Goal: Task Accomplishment & Management: Use online tool/utility

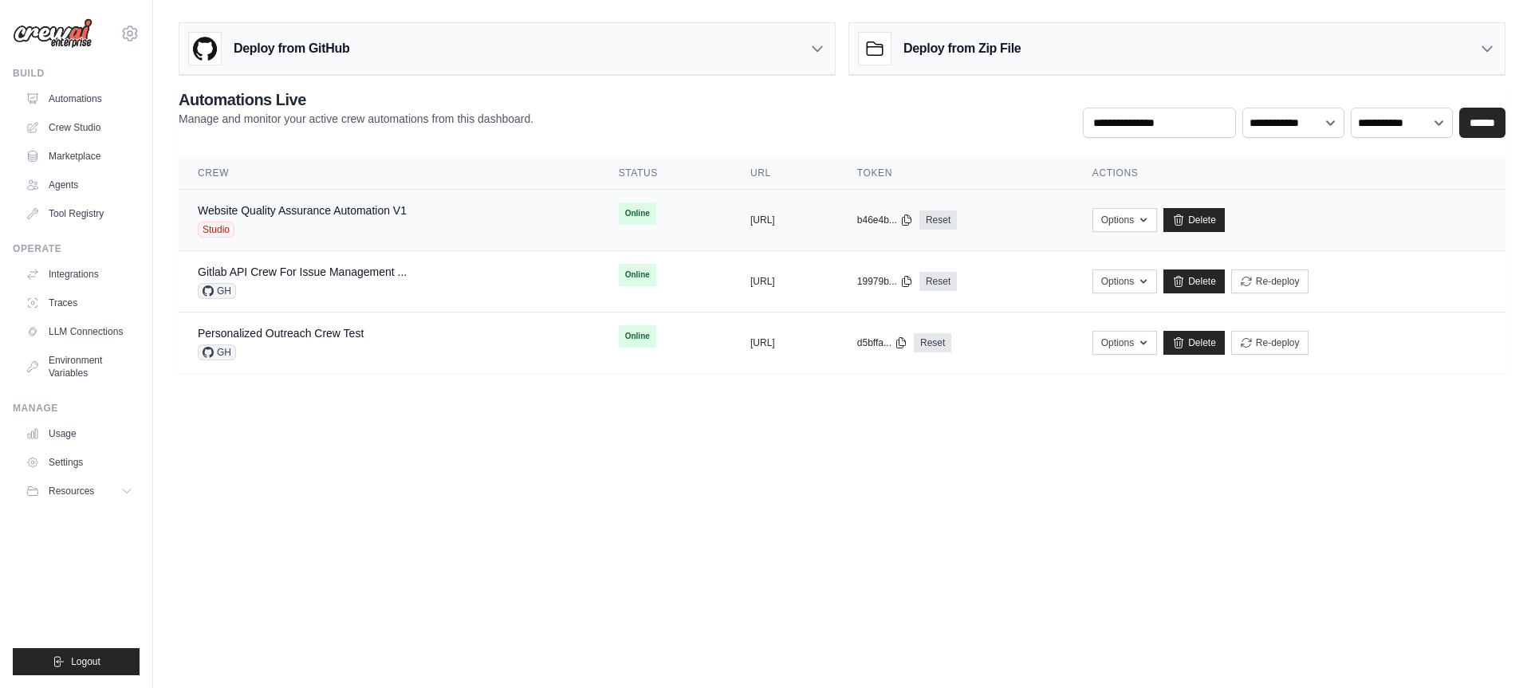
click at [352, 217] on div "Website Quality Assurance Automation V1" at bounding box center [302, 211] width 209 height 16
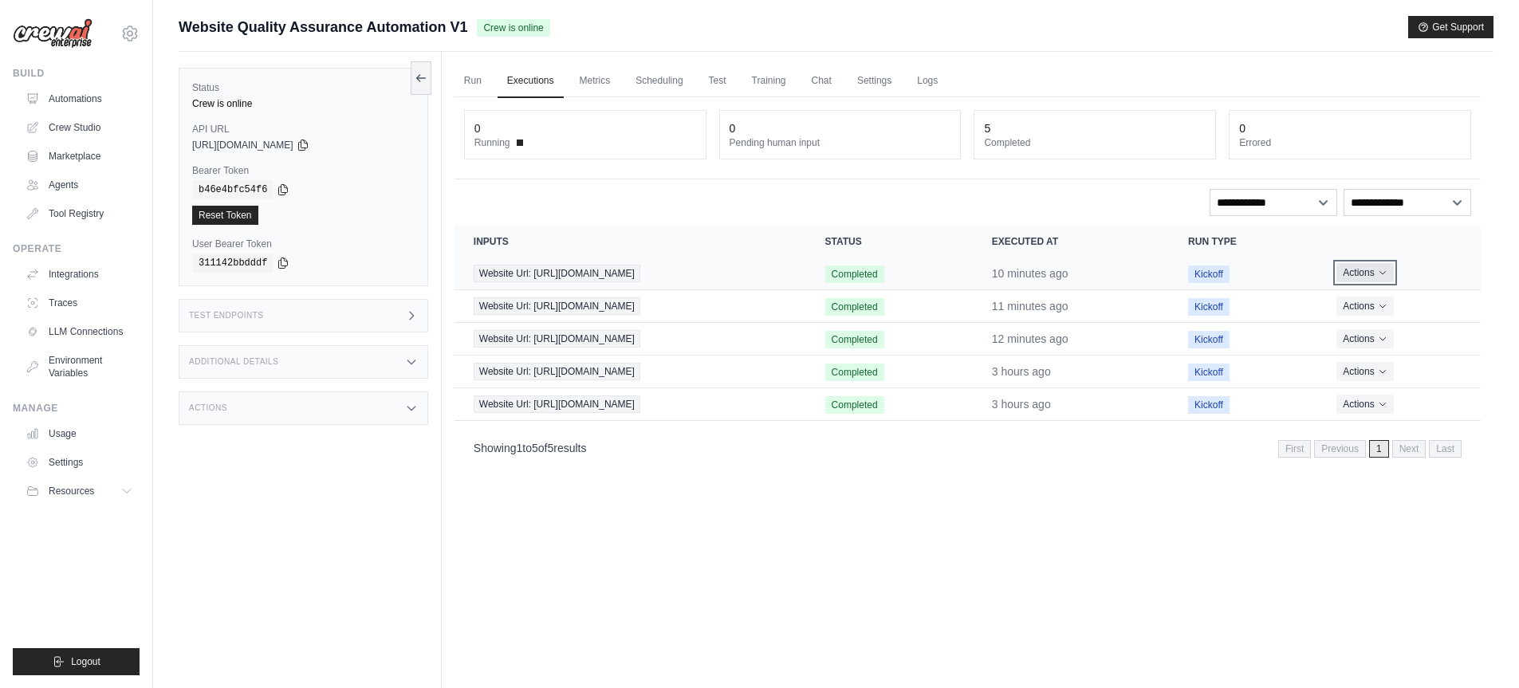
click at [1387, 273] on icon "Actions for execution" at bounding box center [1383, 273] width 10 height 10
click at [1394, 301] on link "View Details" at bounding box center [1410, 302] width 102 height 26
click at [358, 318] on div "Test Endpoints" at bounding box center [304, 315] width 250 height 33
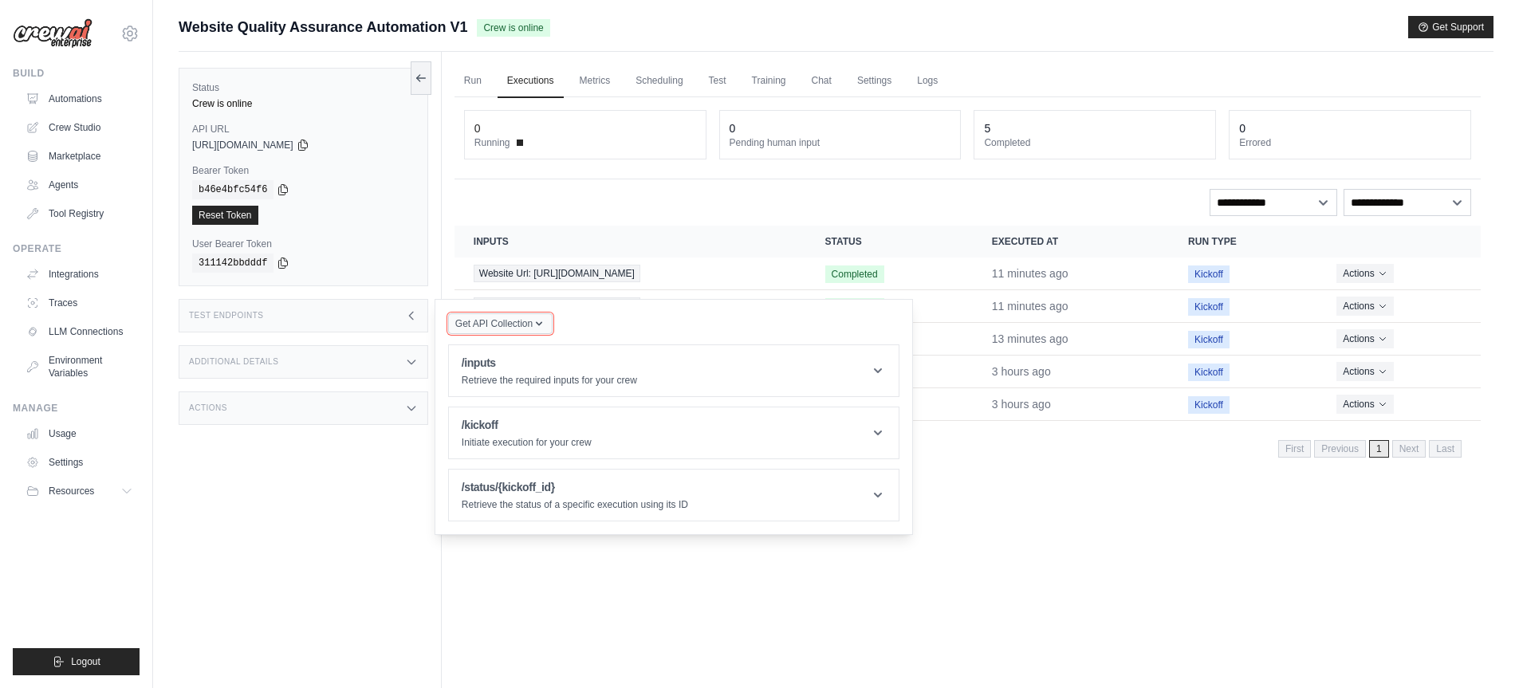
click at [518, 323] on span "Get API Collection" at bounding box center [493, 323] width 77 height 13
click at [519, 322] on span "Get API Collection" at bounding box center [493, 323] width 77 height 13
click at [877, 370] on icon at bounding box center [878, 371] width 16 height 16
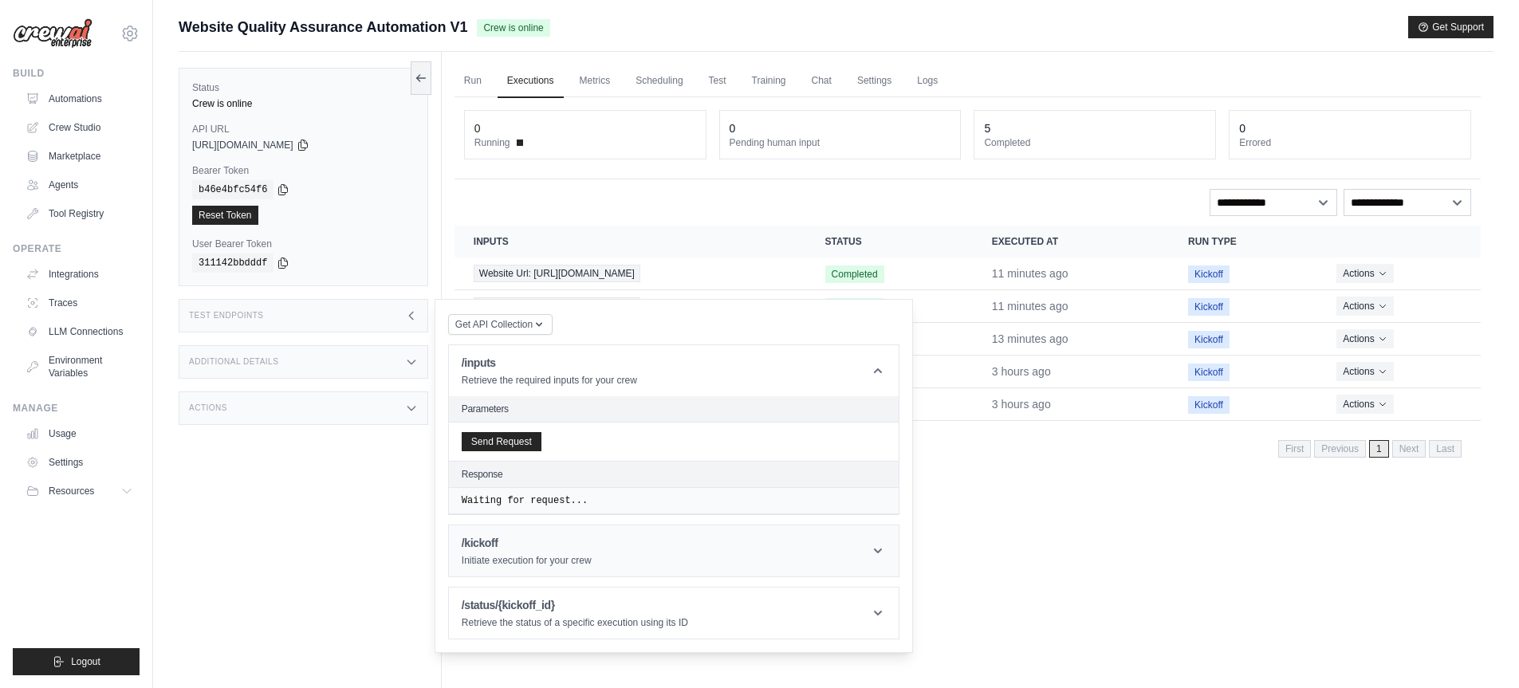
click at [879, 553] on icon at bounding box center [878, 551] width 16 height 16
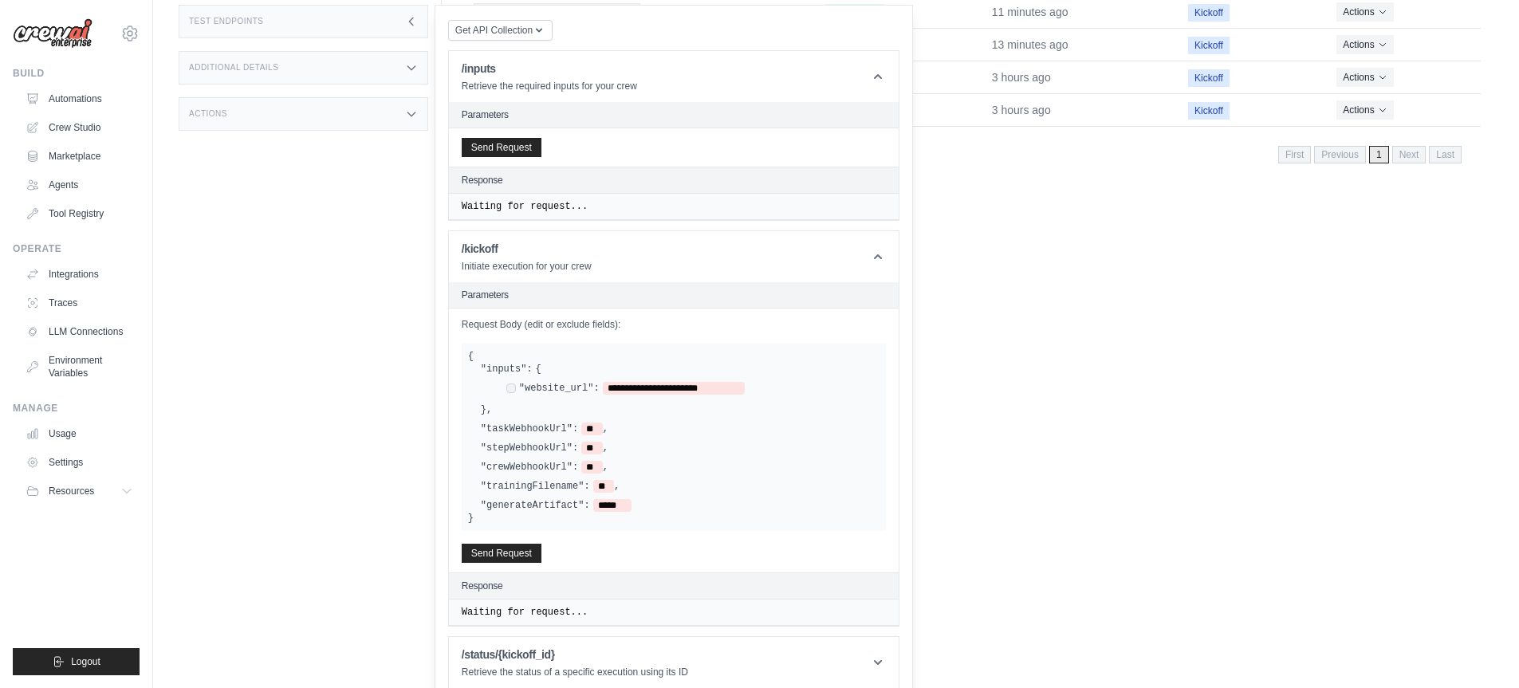
scroll to position [309, 0]
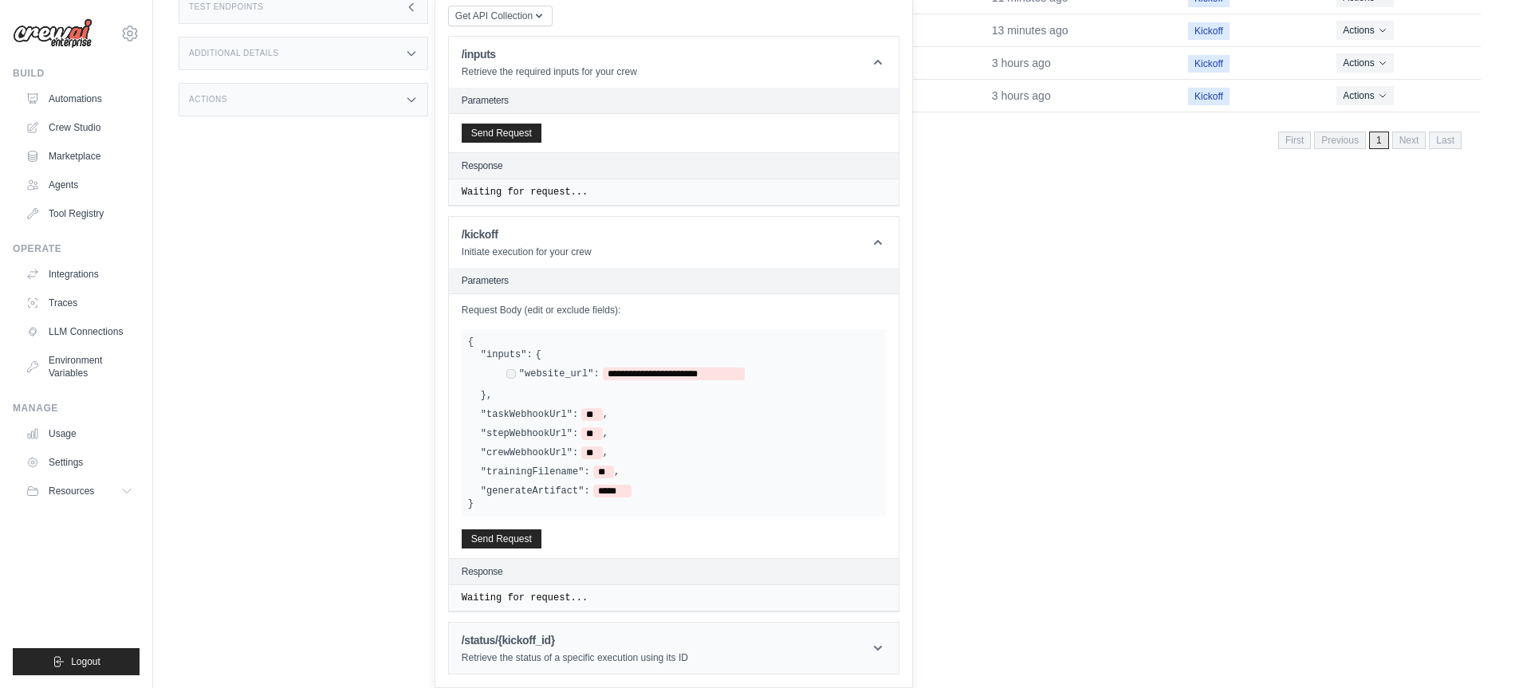
click at [879, 631] on header "/status/{kickoff_id} Retrieve the status of a specific execution using its ID" at bounding box center [674, 648] width 450 height 51
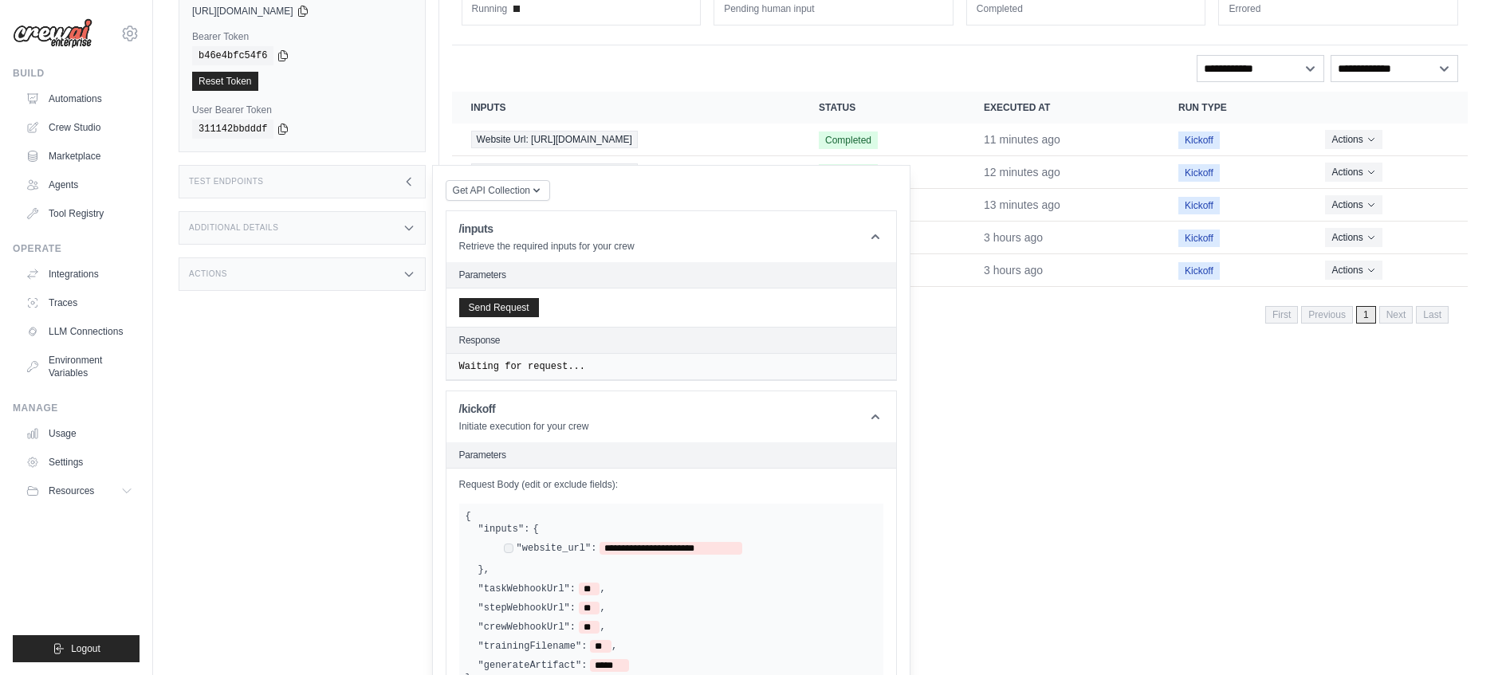
scroll to position [136, 0]
click at [808, 352] on div "Waiting for request..." at bounding box center [671, 365] width 450 height 26
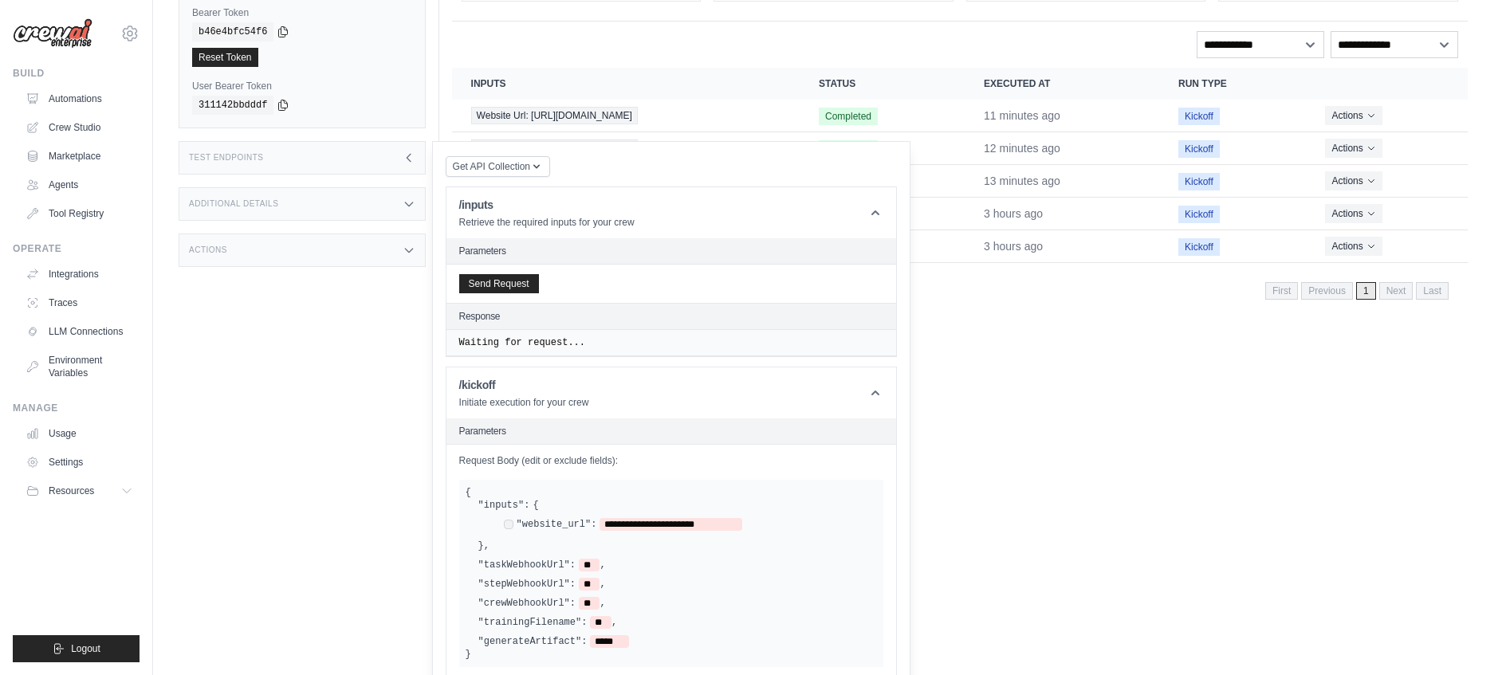
scroll to position [0, 0]
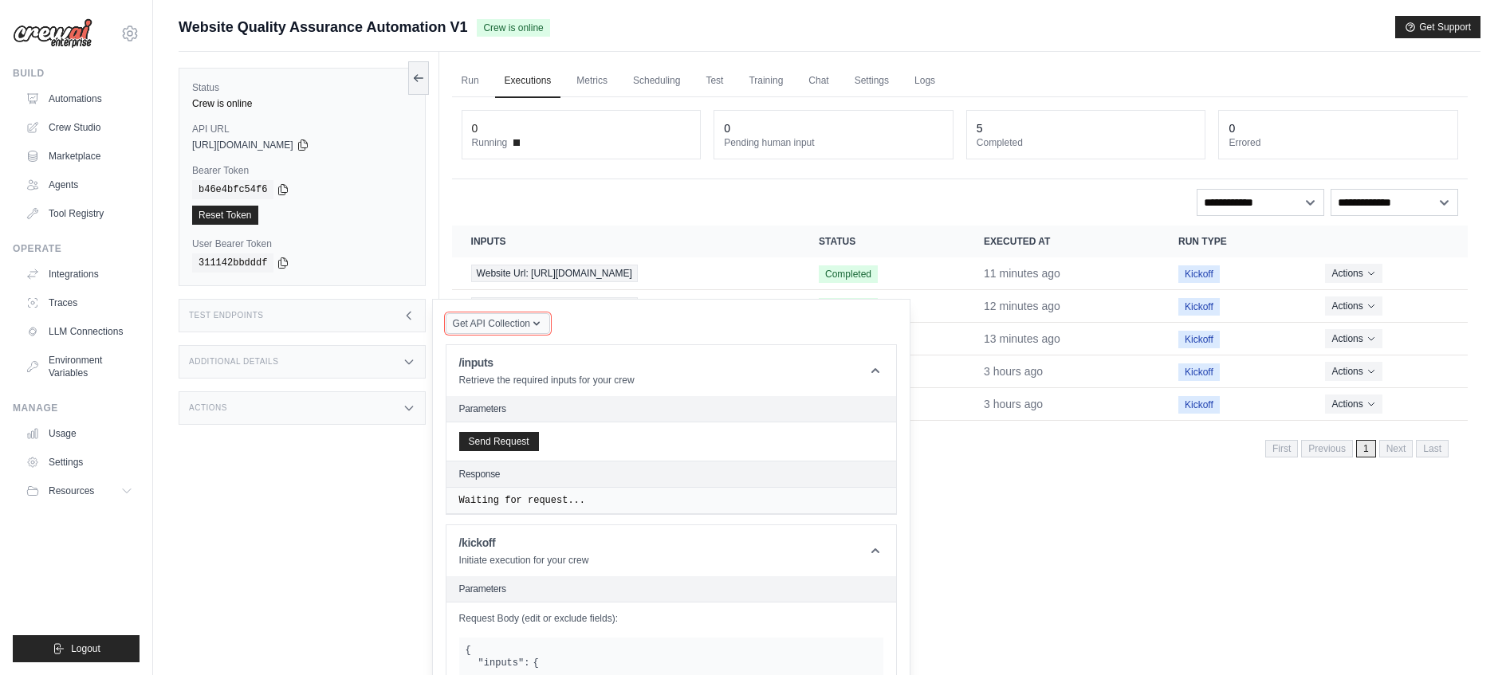
click at [502, 321] on span "Get API Collection" at bounding box center [491, 323] width 77 height 13
click at [503, 322] on span "Get API Collection" at bounding box center [491, 323] width 77 height 13
click at [500, 360] on div "Postman API Collection" at bounding box center [534, 367] width 153 height 26
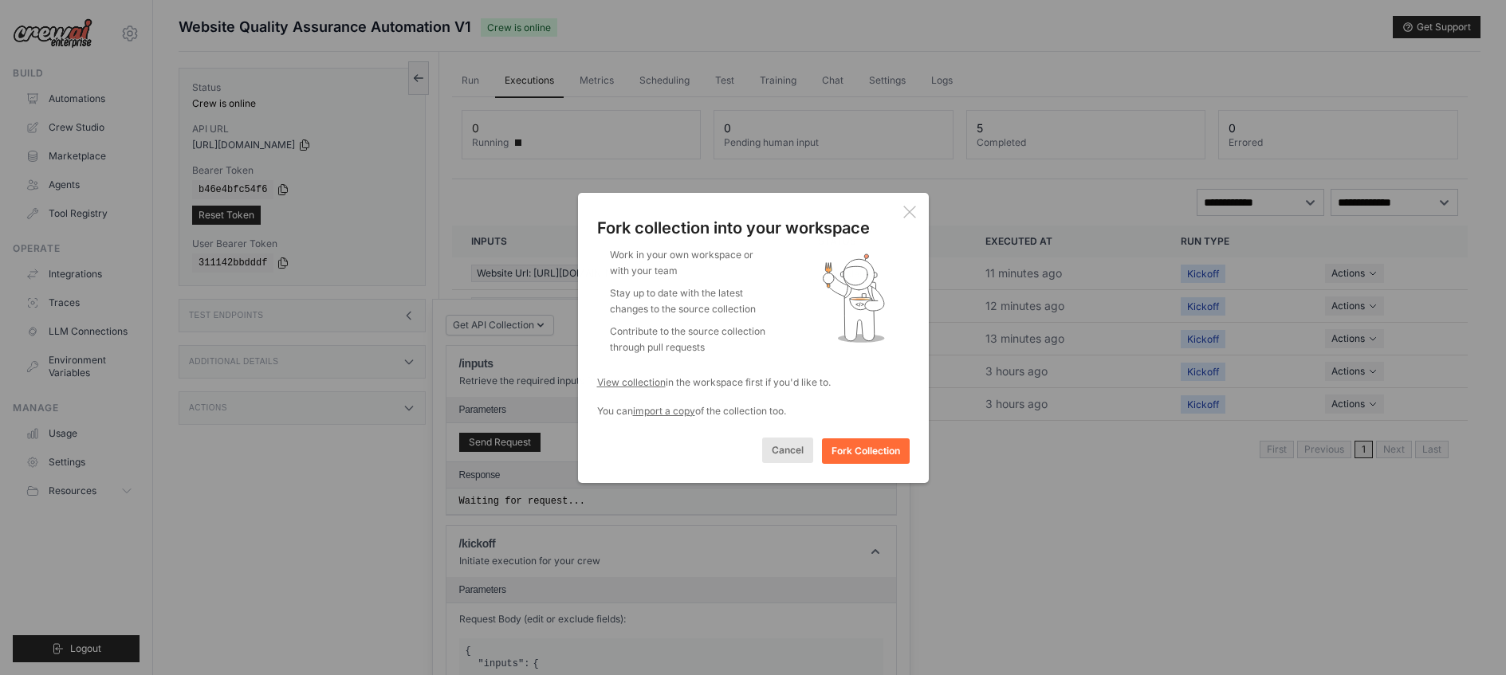
click at [799, 456] on button "Cancel" at bounding box center [787, 451] width 51 height 26
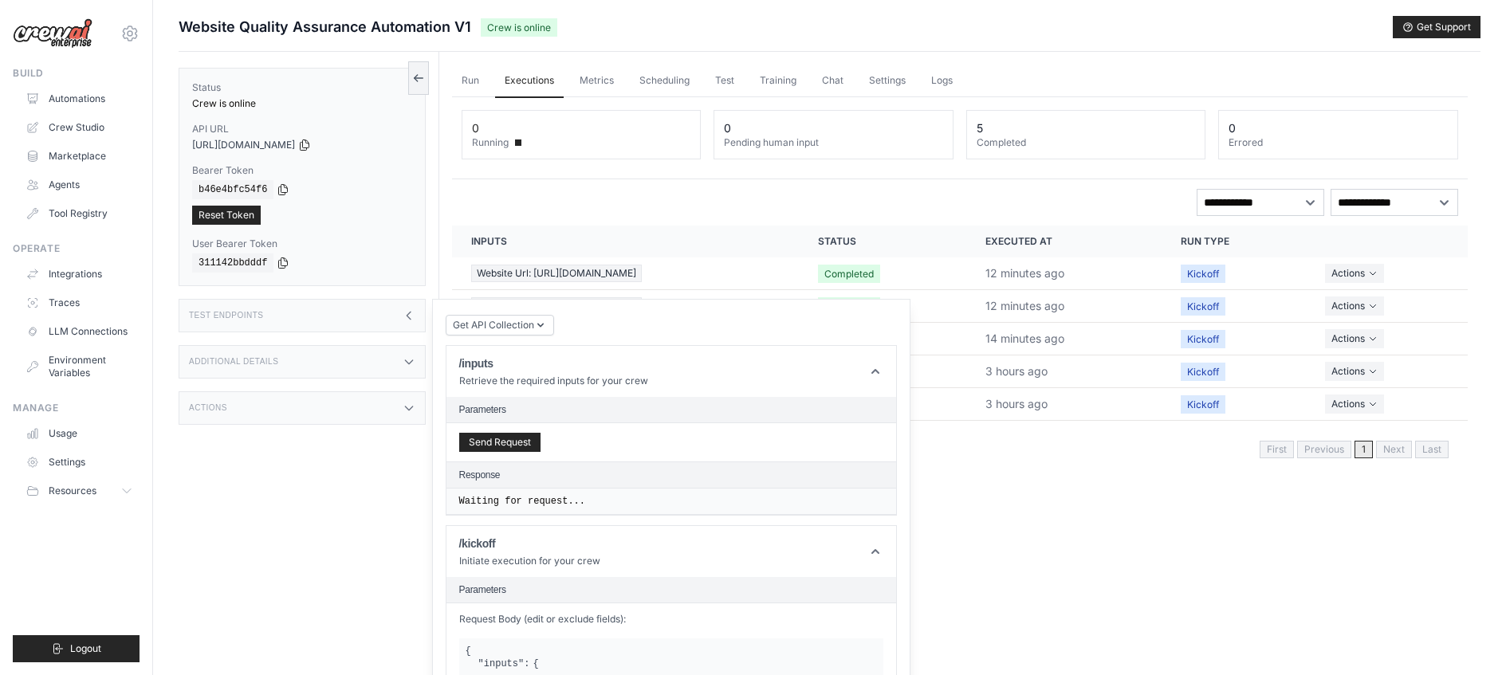
click at [410, 372] on div "Additional Details" at bounding box center [302, 361] width 247 height 33
click at [396, 513] on div "Actions" at bounding box center [302, 502] width 247 height 33
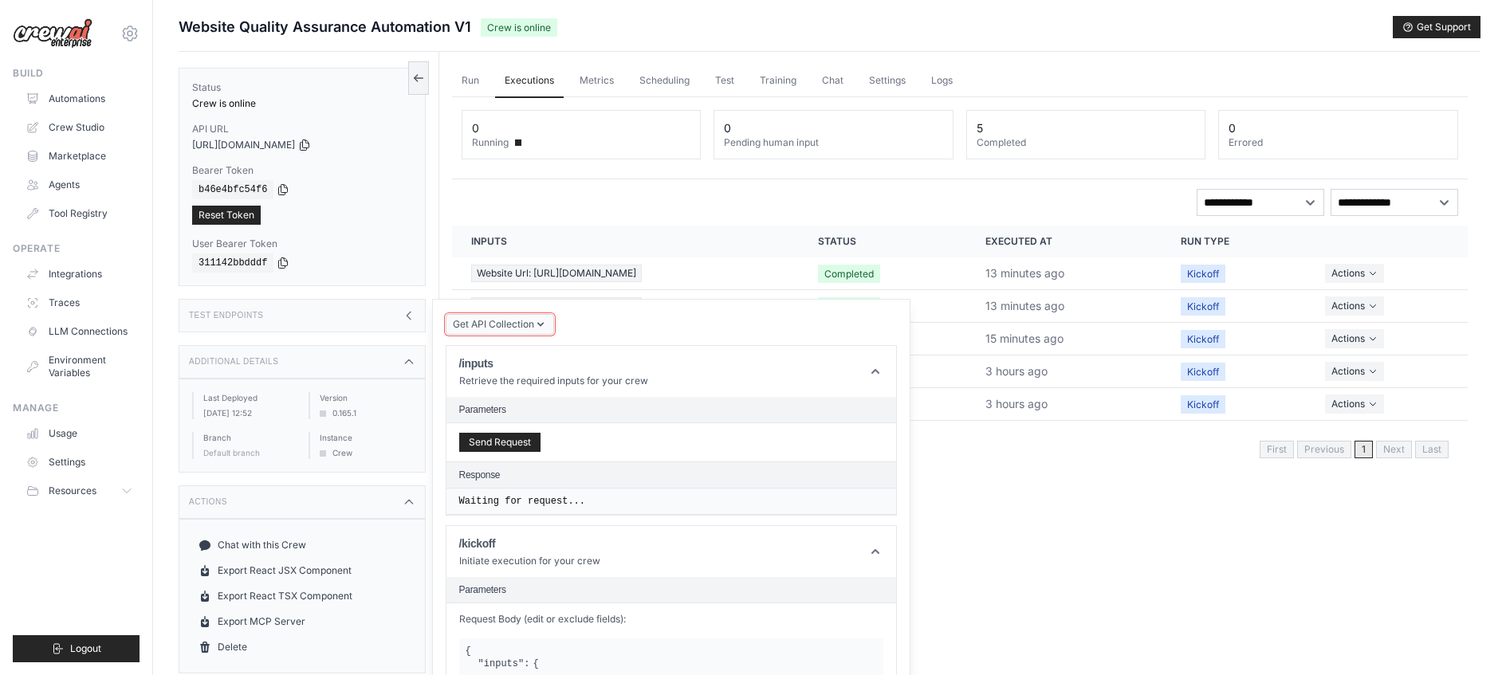
click at [528, 325] on span "Get API Collection" at bounding box center [493, 324] width 81 height 13
click at [524, 361] on div "Postman API Collection" at bounding box center [534, 369] width 153 height 26
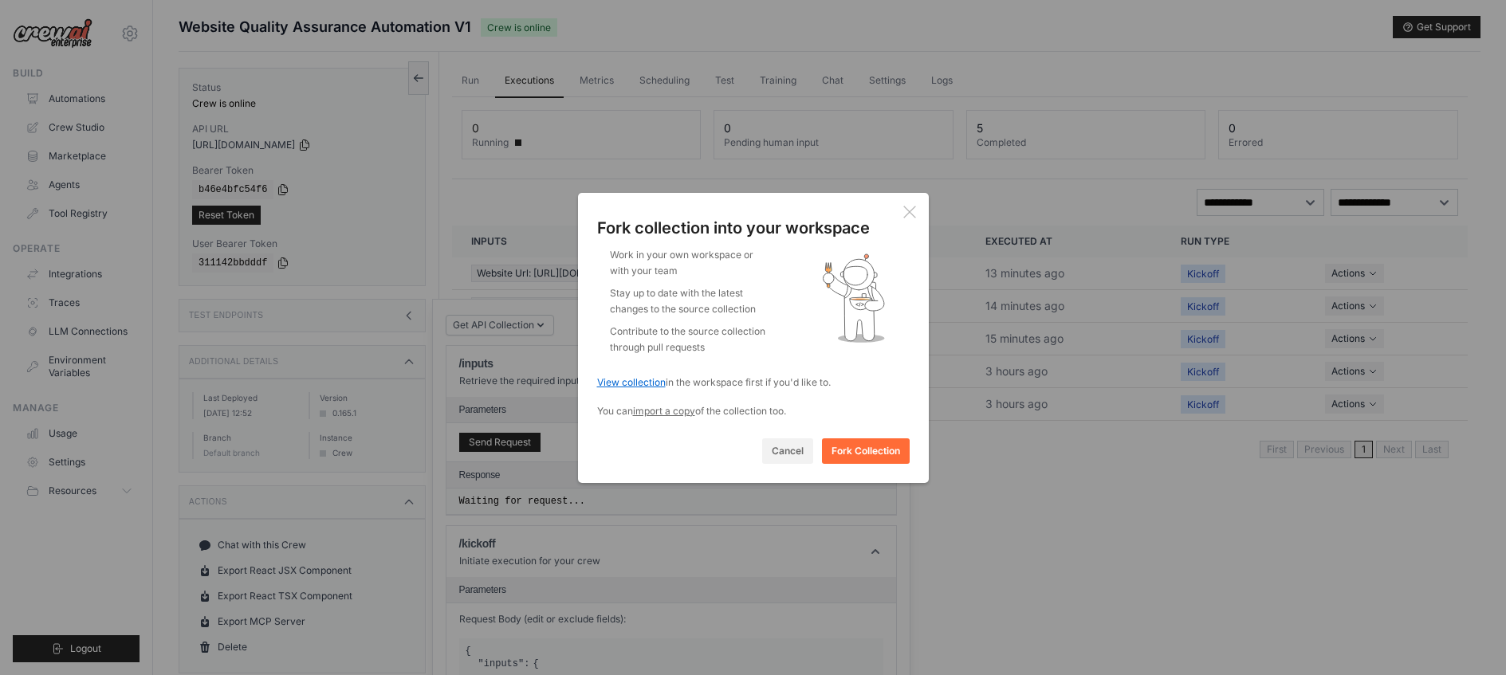
click at [636, 382] on link "View collection" at bounding box center [631, 382] width 69 height 12
click at [866, 450] on button "Fork Collection" at bounding box center [866, 451] width 88 height 26
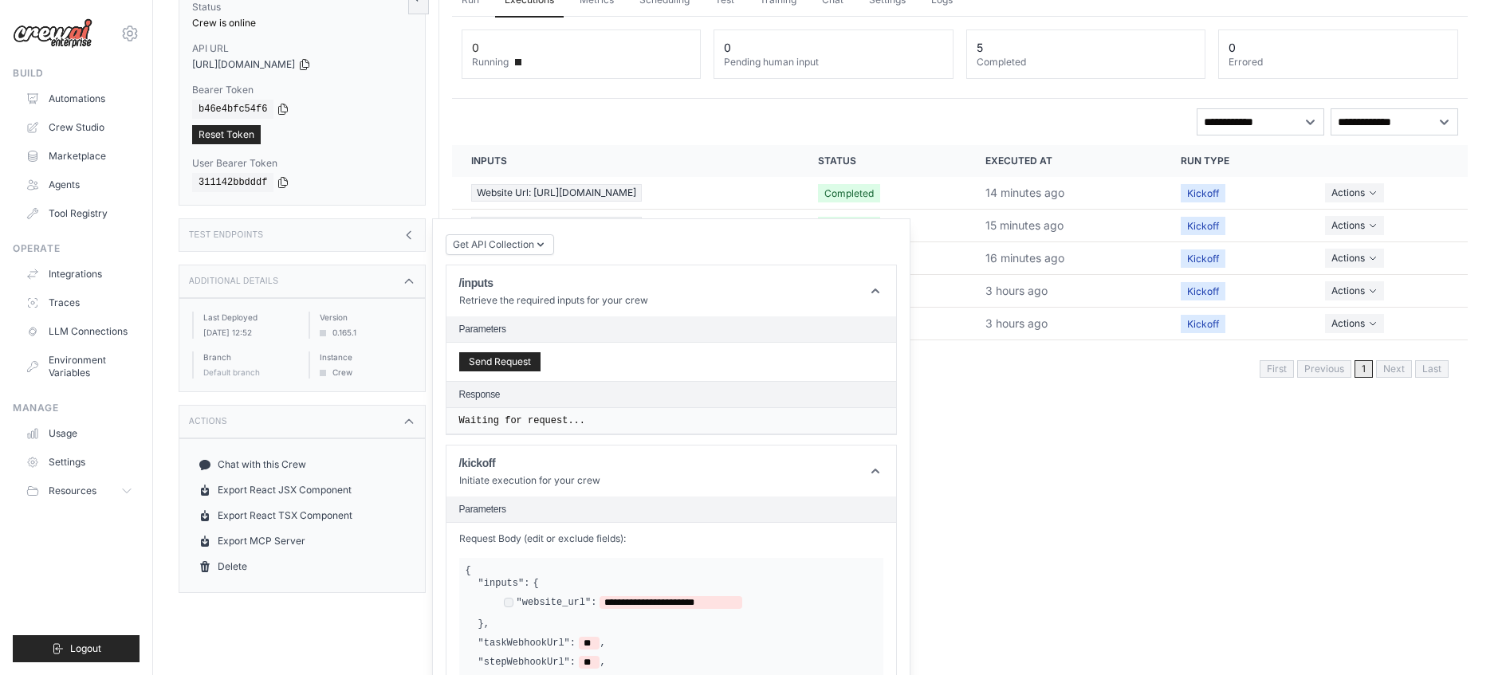
scroll to position [91, 0]
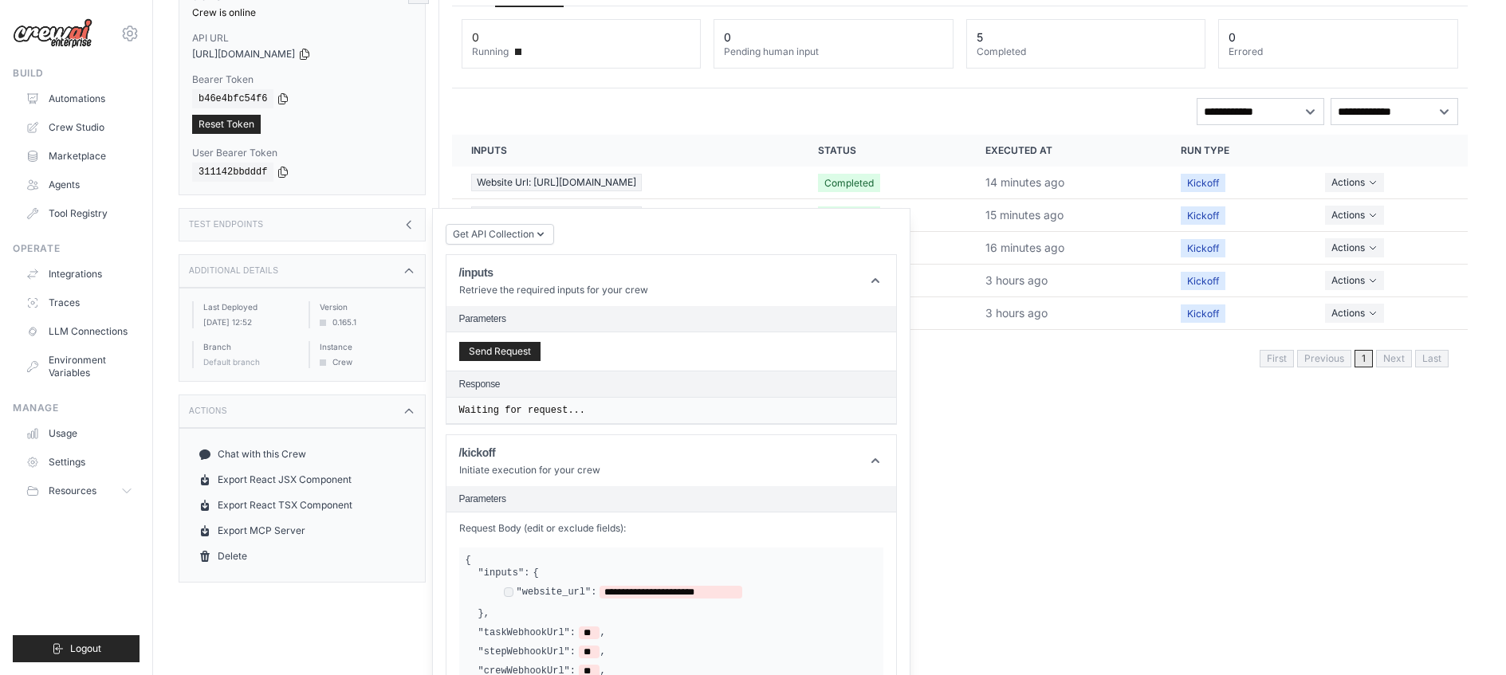
click at [1083, 470] on div "Run Executions Metrics Scheduling Test Training Chat Settings Logs 0 Running 0 …" at bounding box center [959, 298] width 1041 height 675
click at [1081, 470] on div "Run Executions Metrics Scheduling Test Training Chat Settings Logs 0 Running 0 …" at bounding box center [959, 298] width 1041 height 675
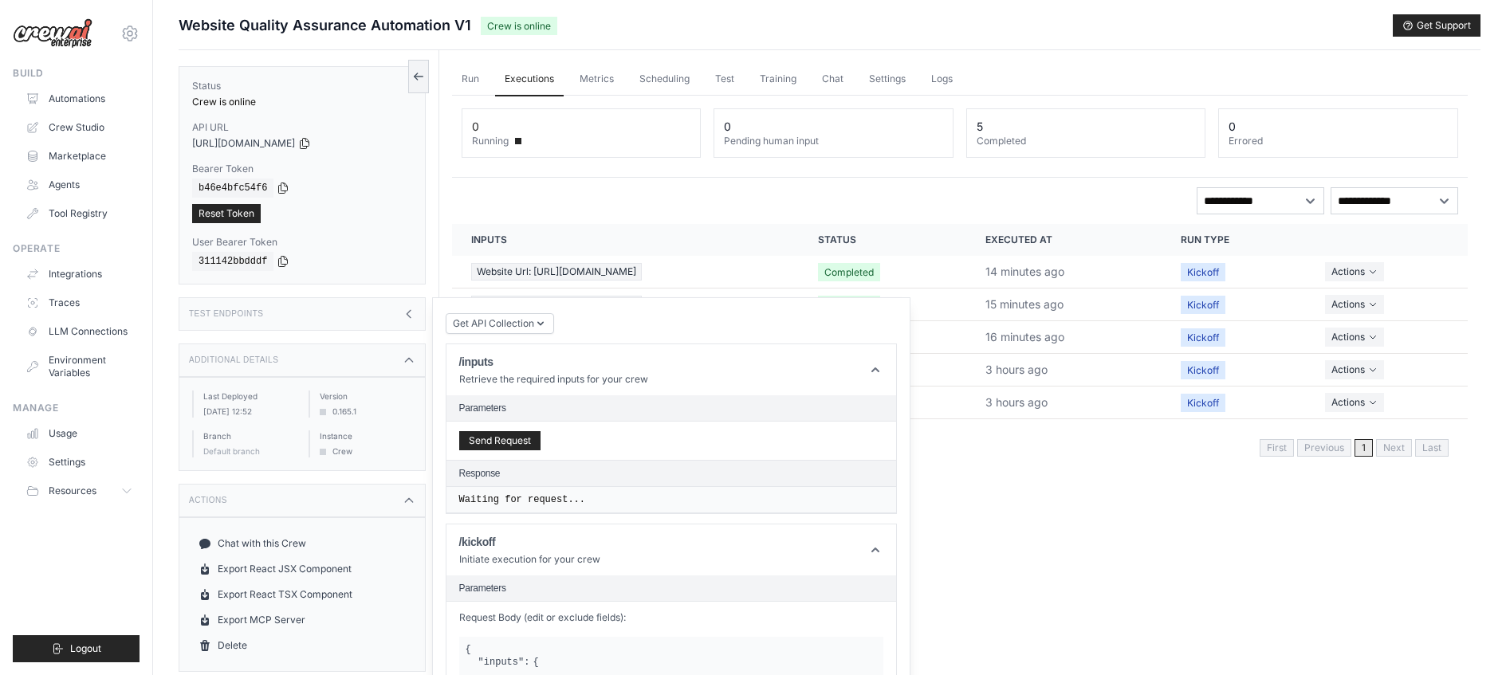
scroll to position [0, 0]
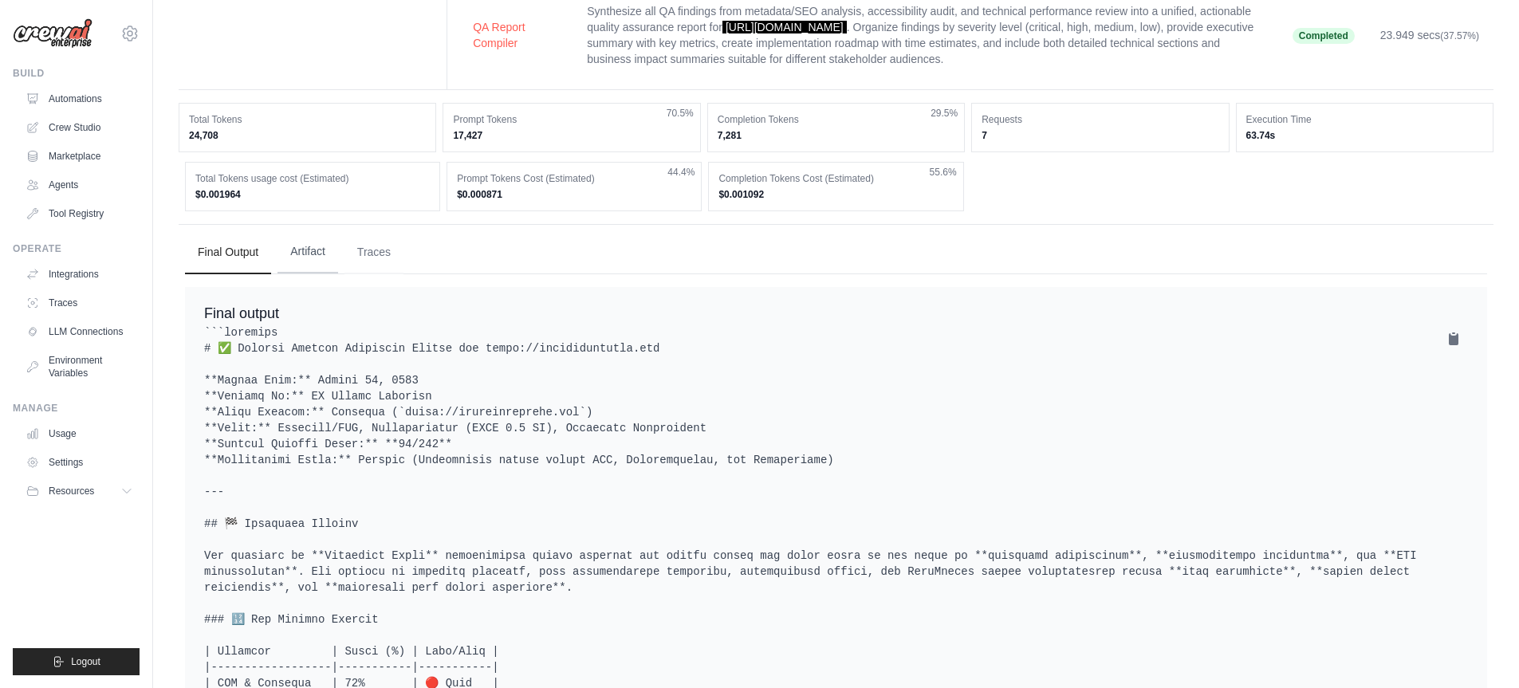
click at [298, 258] on button "Artifact" at bounding box center [307, 251] width 61 height 43
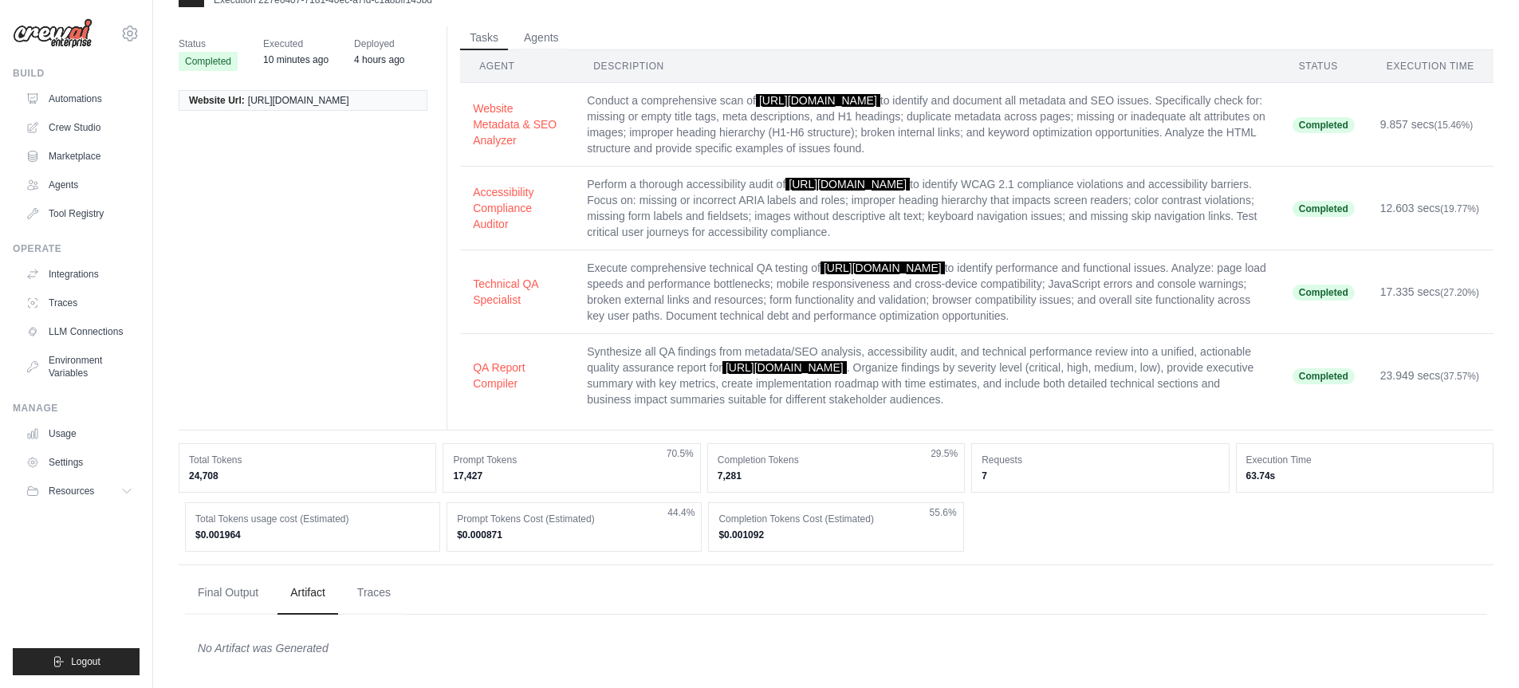
scroll to position [49, 0]
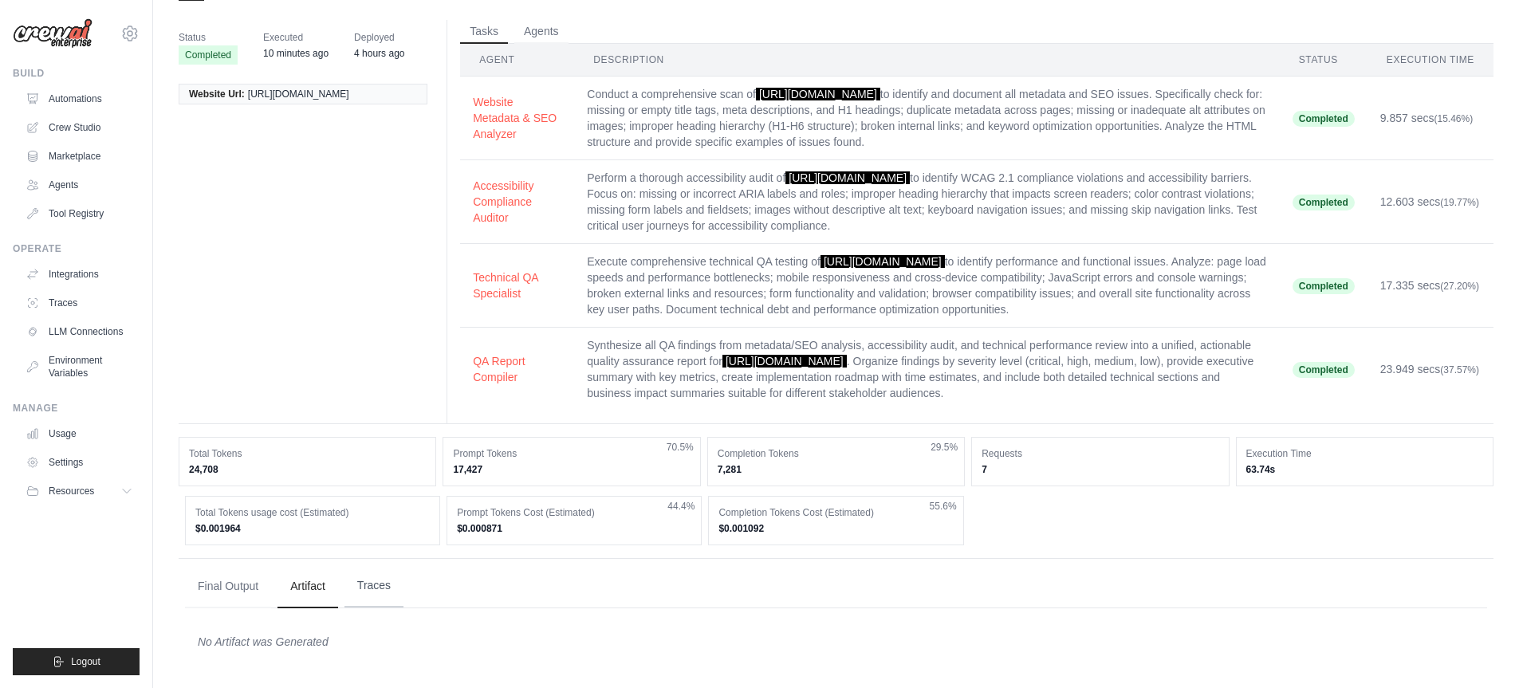
click at [360, 587] on button "Traces" at bounding box center [373, 585] width 59 height 43
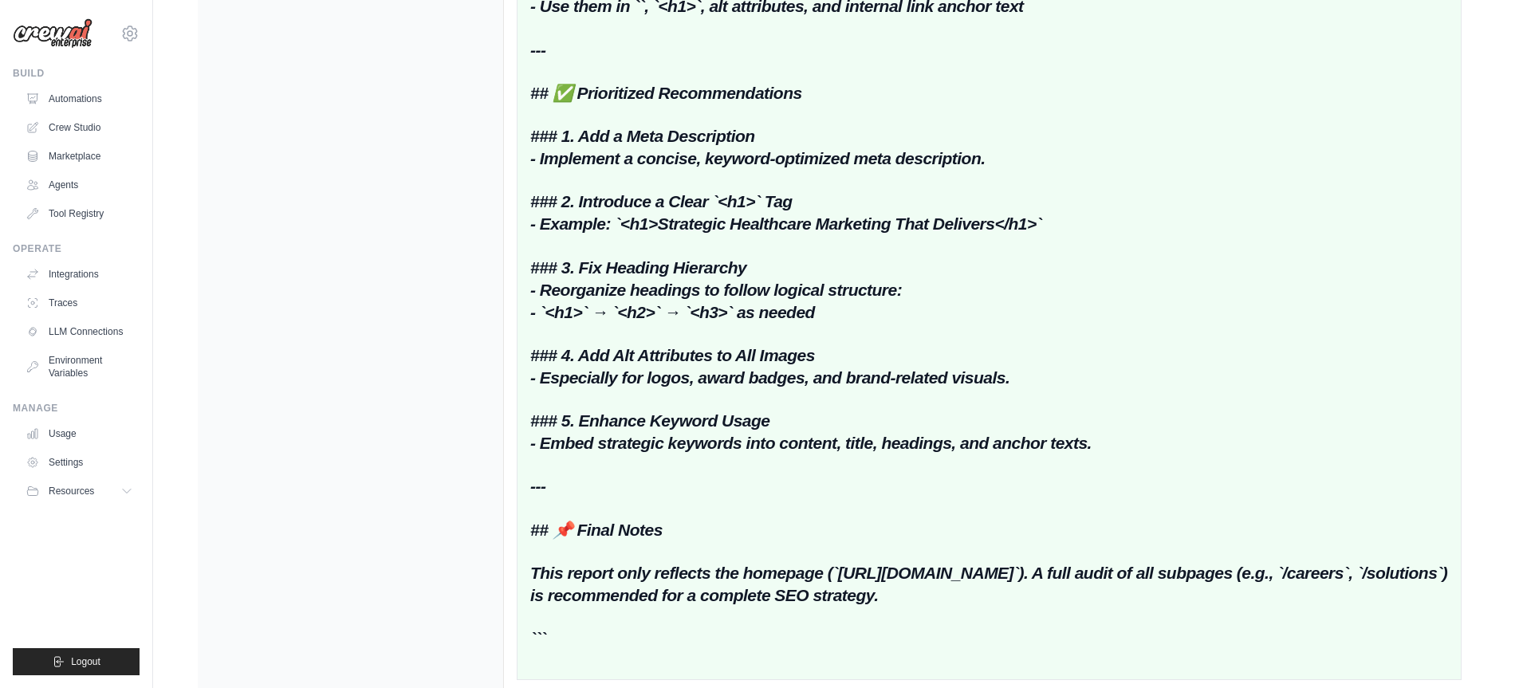
scroll to position [3907, 0]
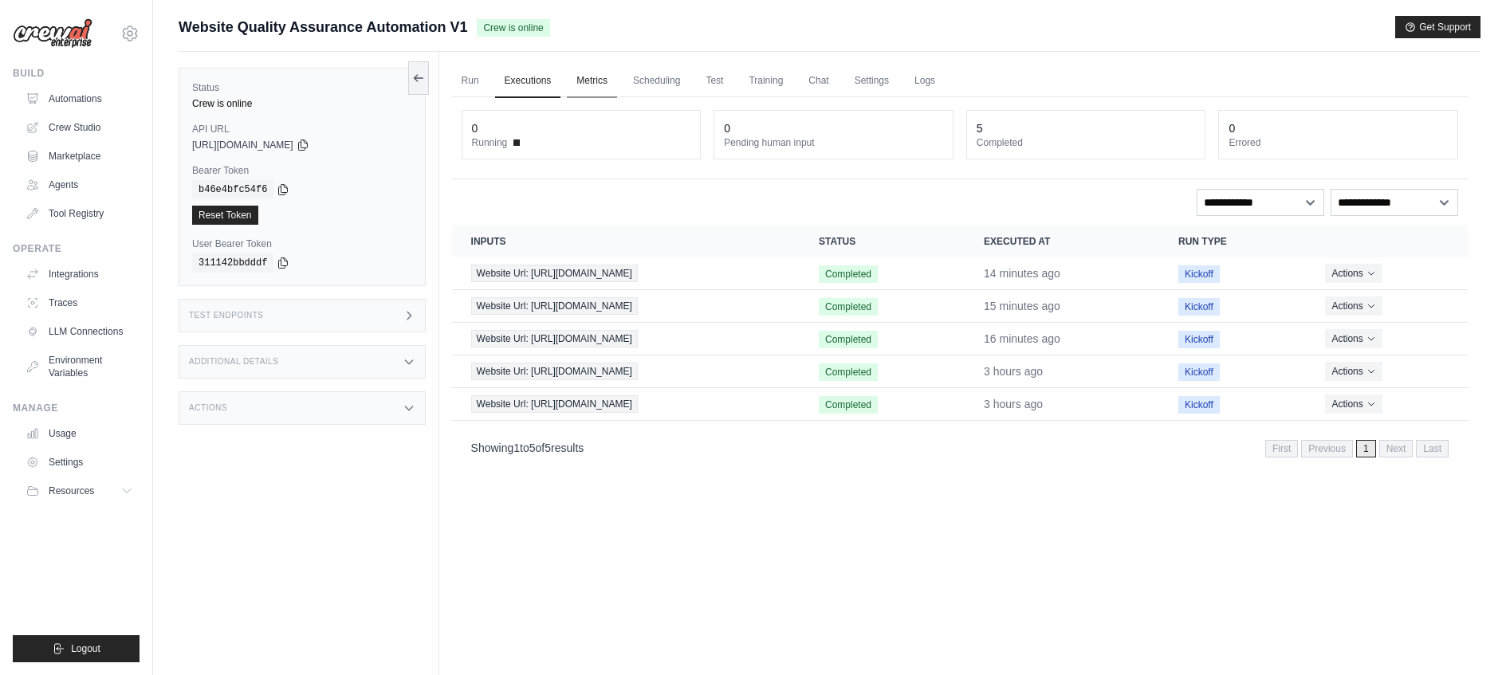
click at [594, 83] on link "Metrics" at bounding box center [592, 81] width 50 height 33
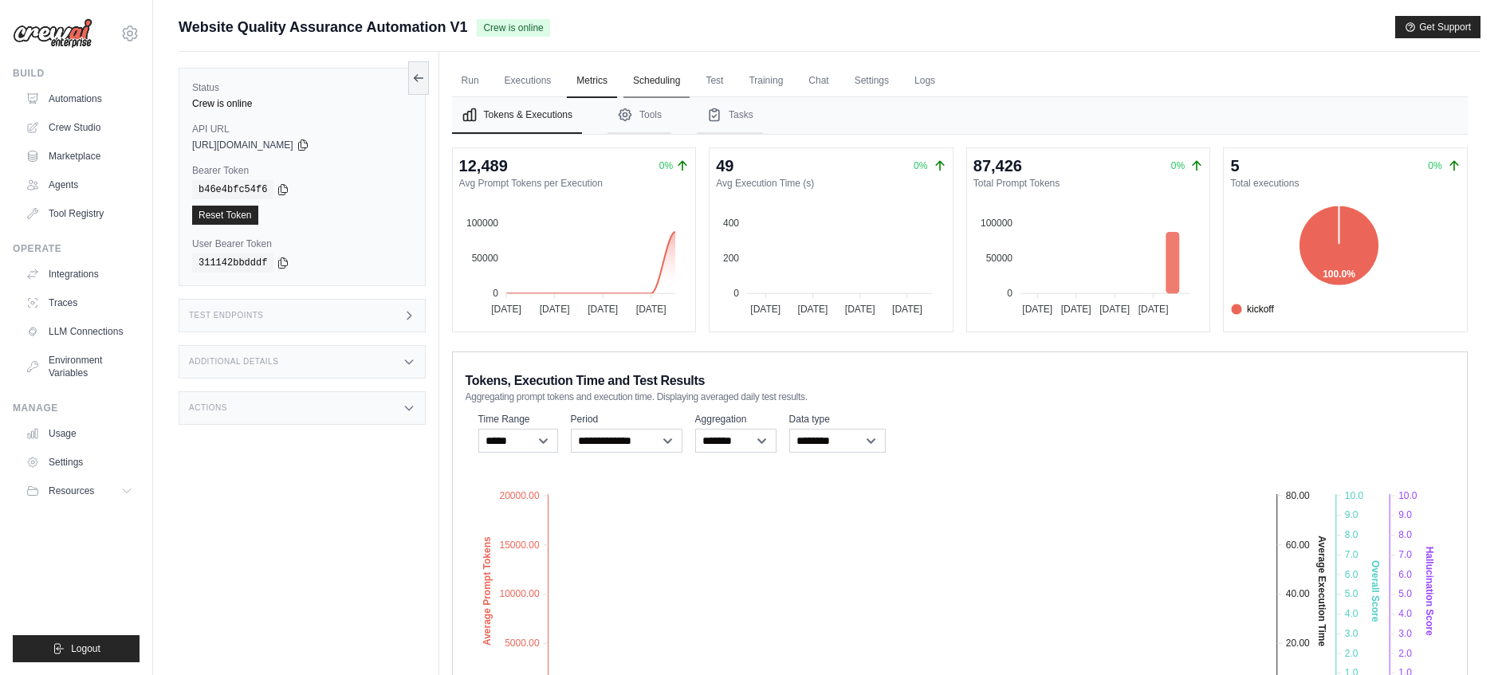
click at [649, 91] on link "Scheduling" at bounding box center [656, 81] width 66 height 33
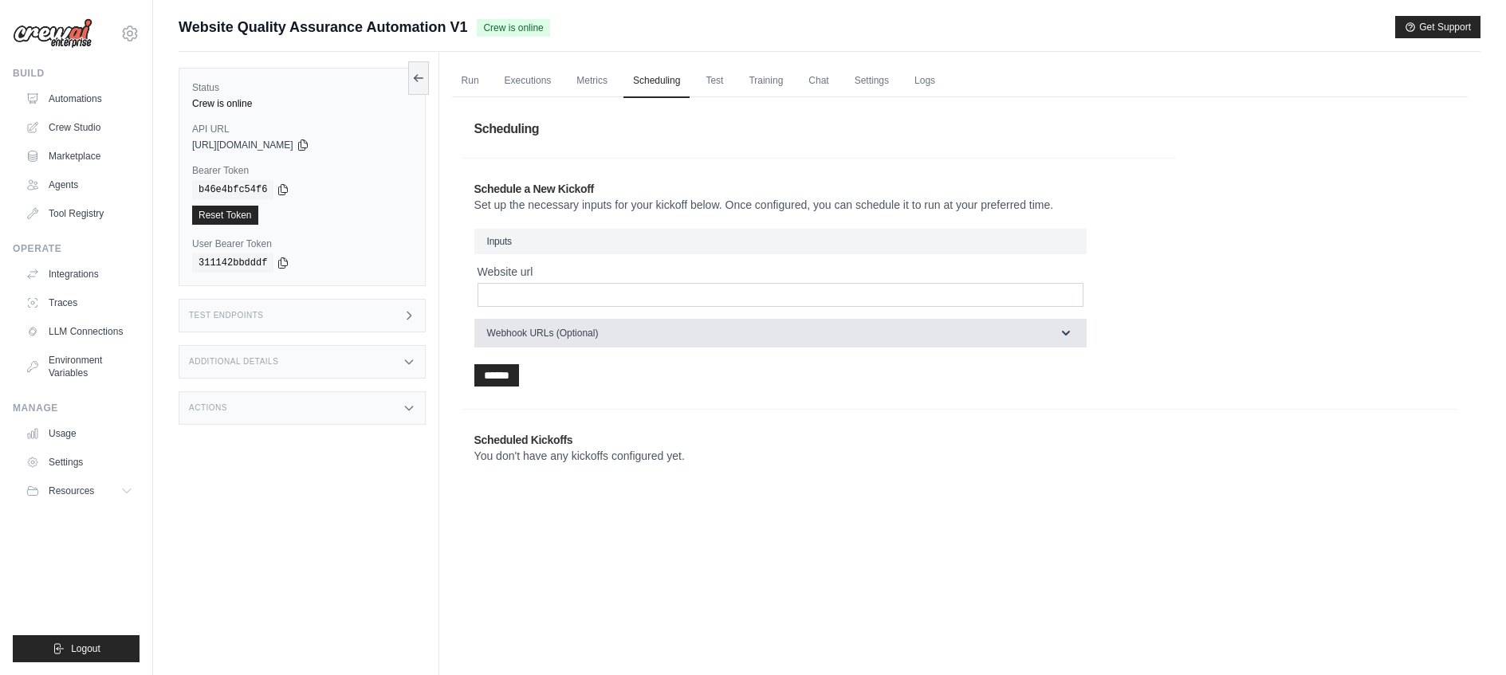
click at [1058, 336] on icon "button" at bounding box center [1066, 333] width 16 height 16
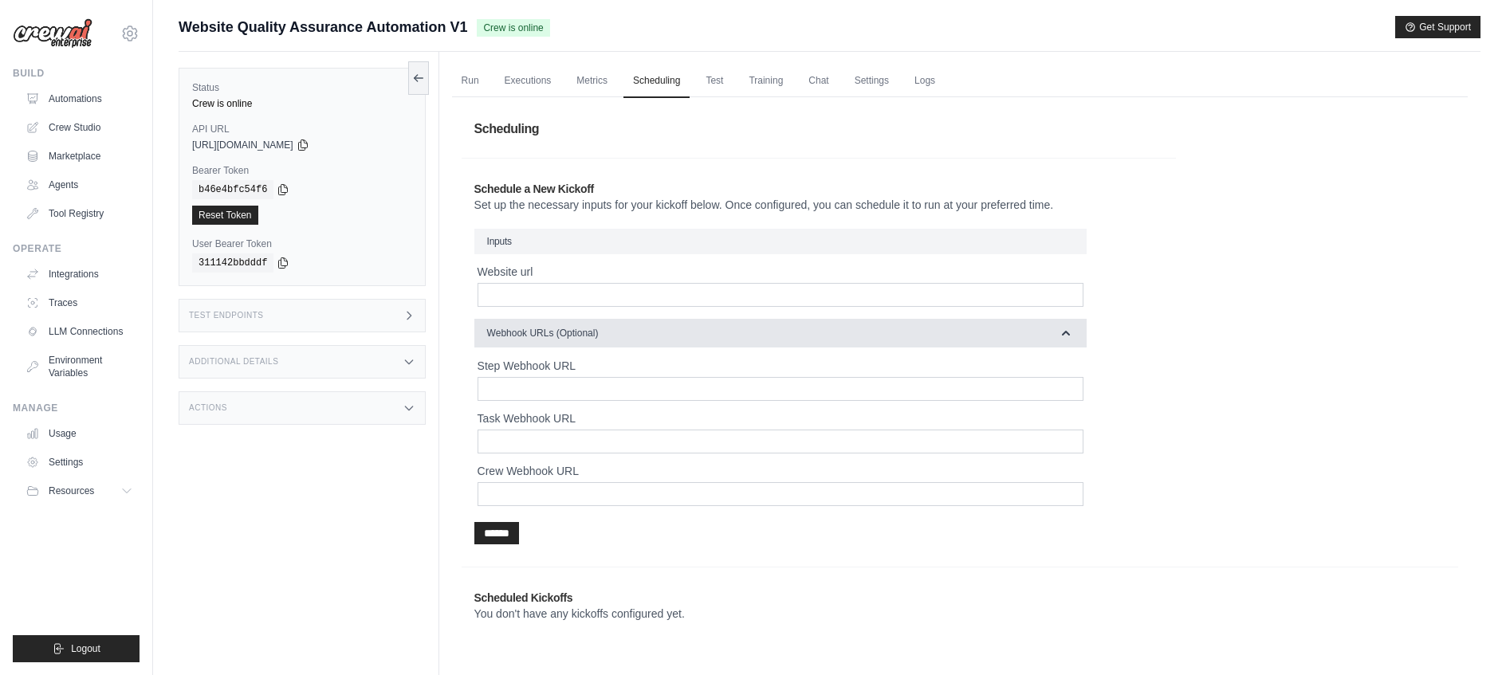
click at [1058, 336] on icon "button" at bounding box center [1066, 333] width 16 height 16
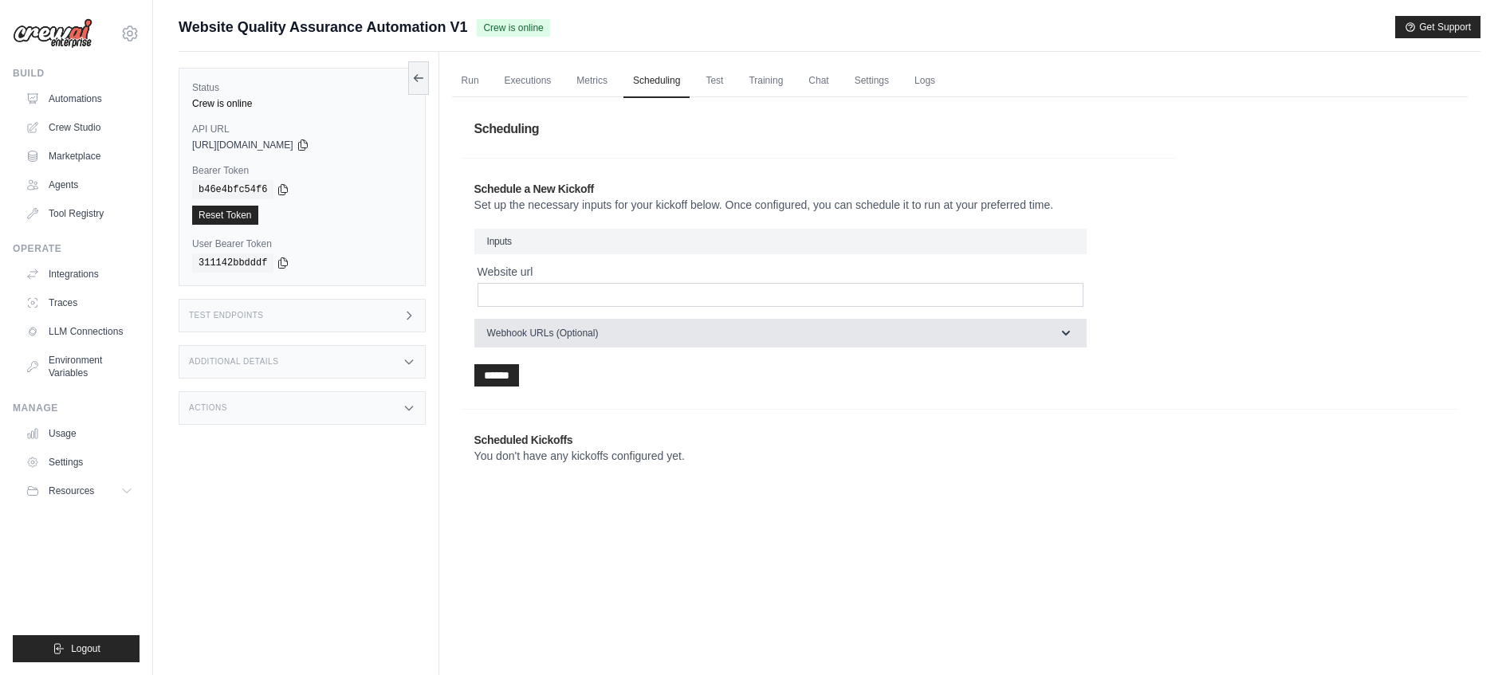
click at [1058, 336] on icon "button" at bounding box center [1066, 333] width 16 height 16
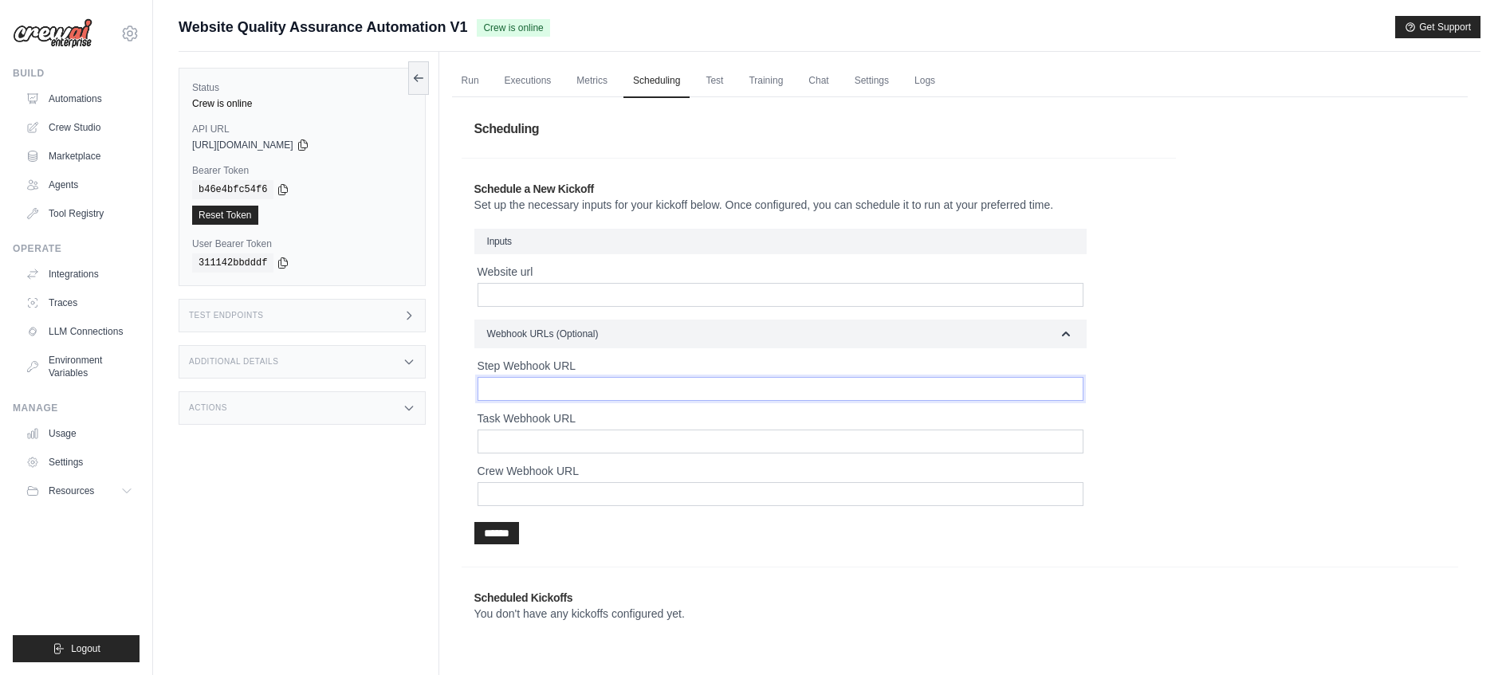
click at [953, 390] on input "Step Webhook URL" at bounding box center [781, 389] width 606 height 24
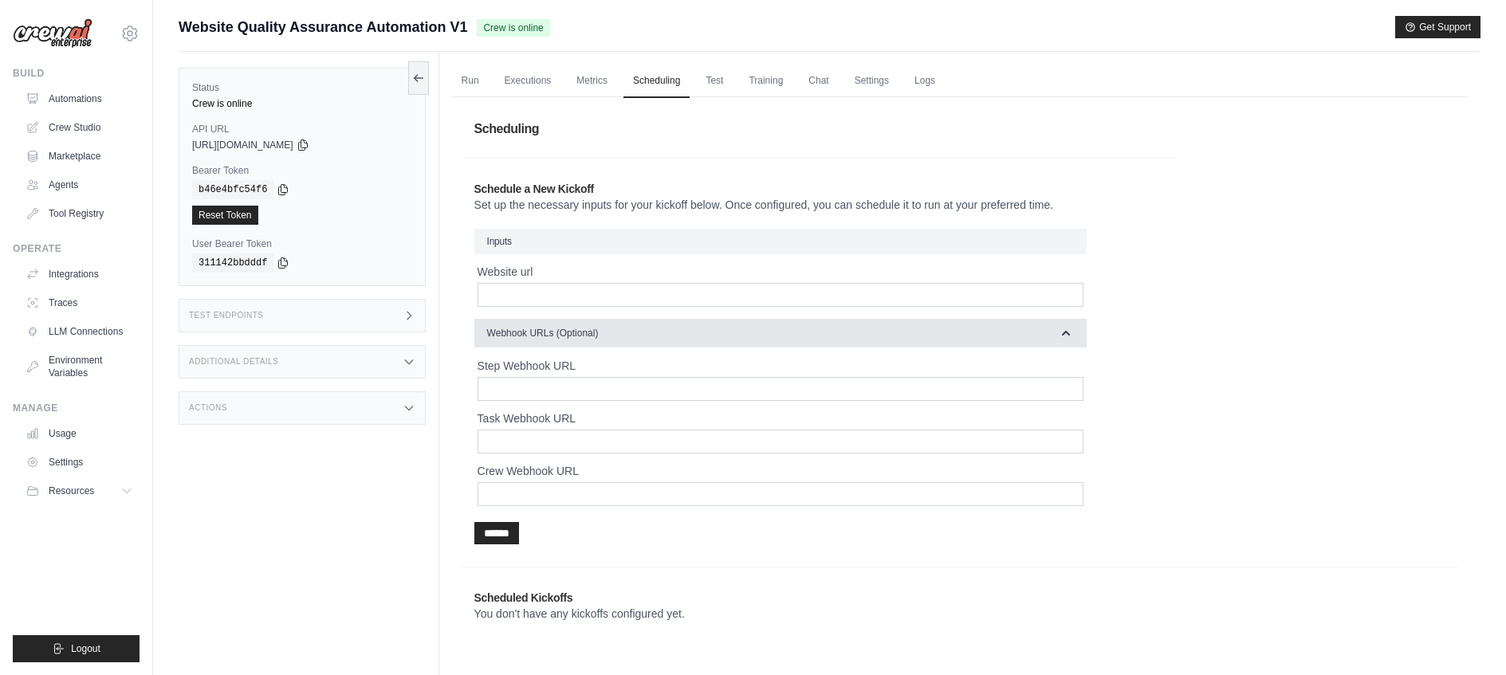
click at [1070, 333] on icon "button" at bounding box center [1066, 333] width 16 height 16
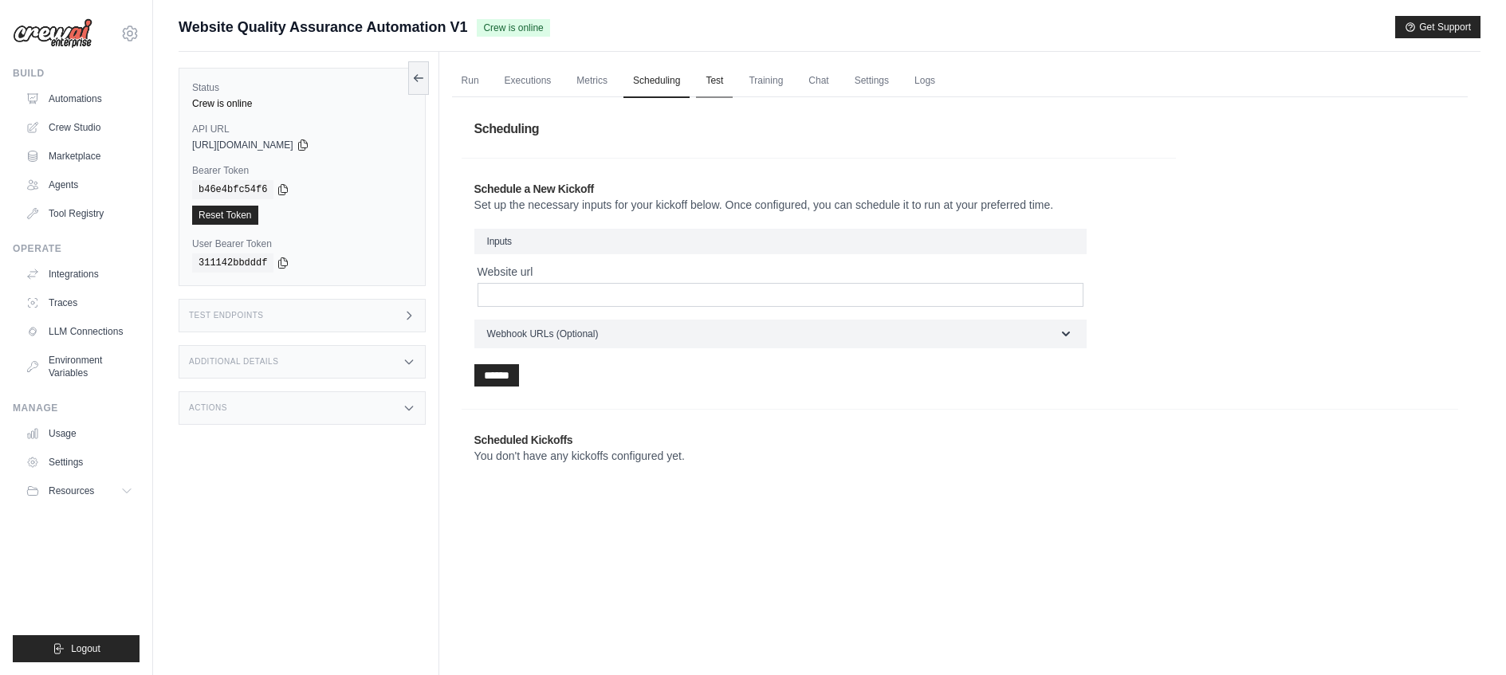
click at [727, 85] on link "Test" at bounding box center [714, 81] width 37 height 33
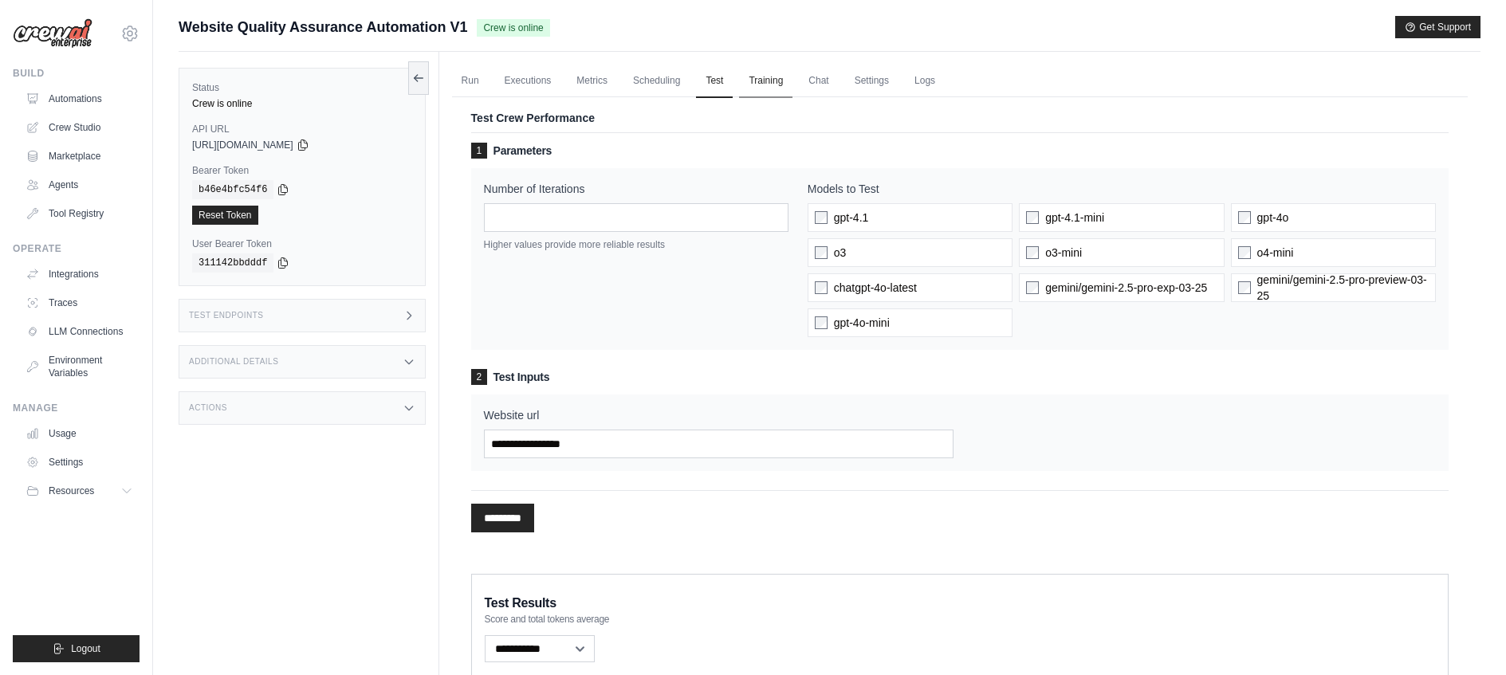
click at [773, 79] on link "Training" at bounding box center [765, 81] width 53 height 33
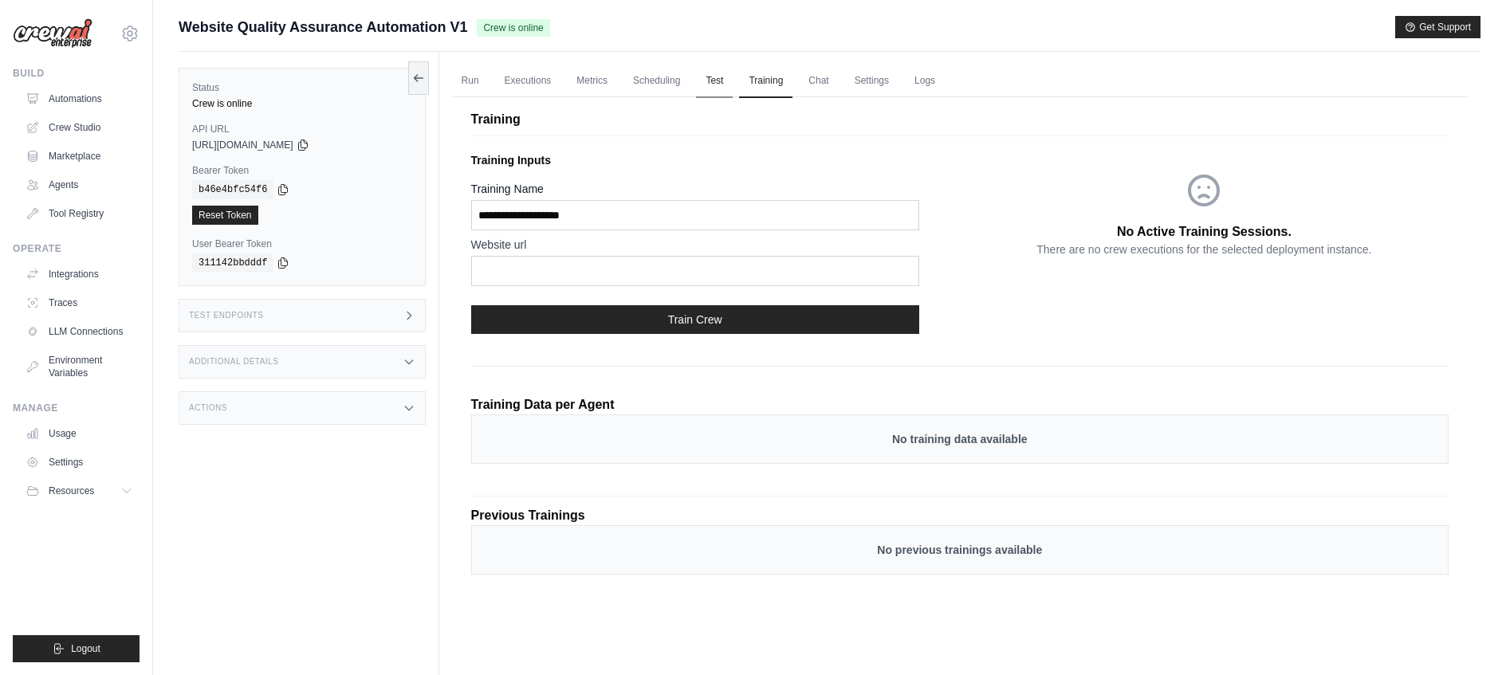
click at [722, 85] on link "Test" at bounding box center [714, 81] width 37 height 33
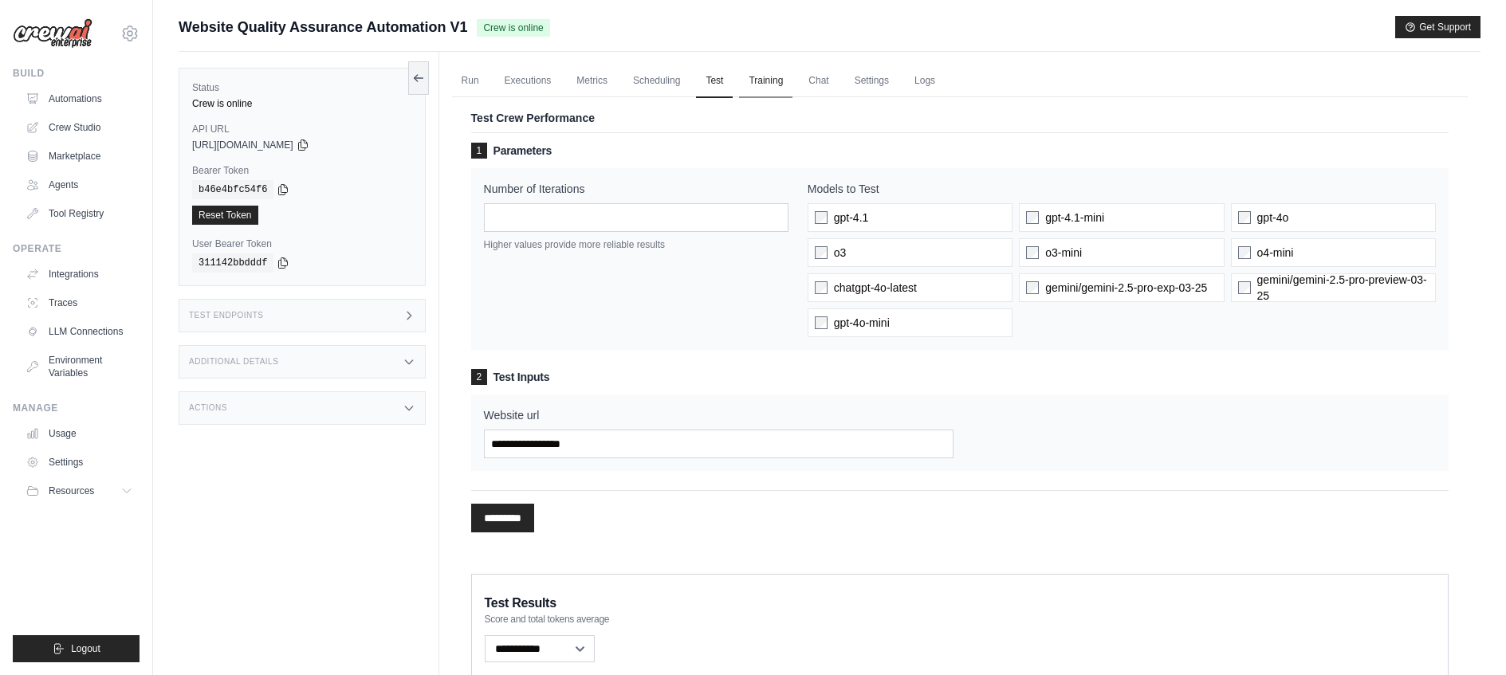
click at [786, 82] on link "Training" at bounding box center [765, 81] width 53 height 33
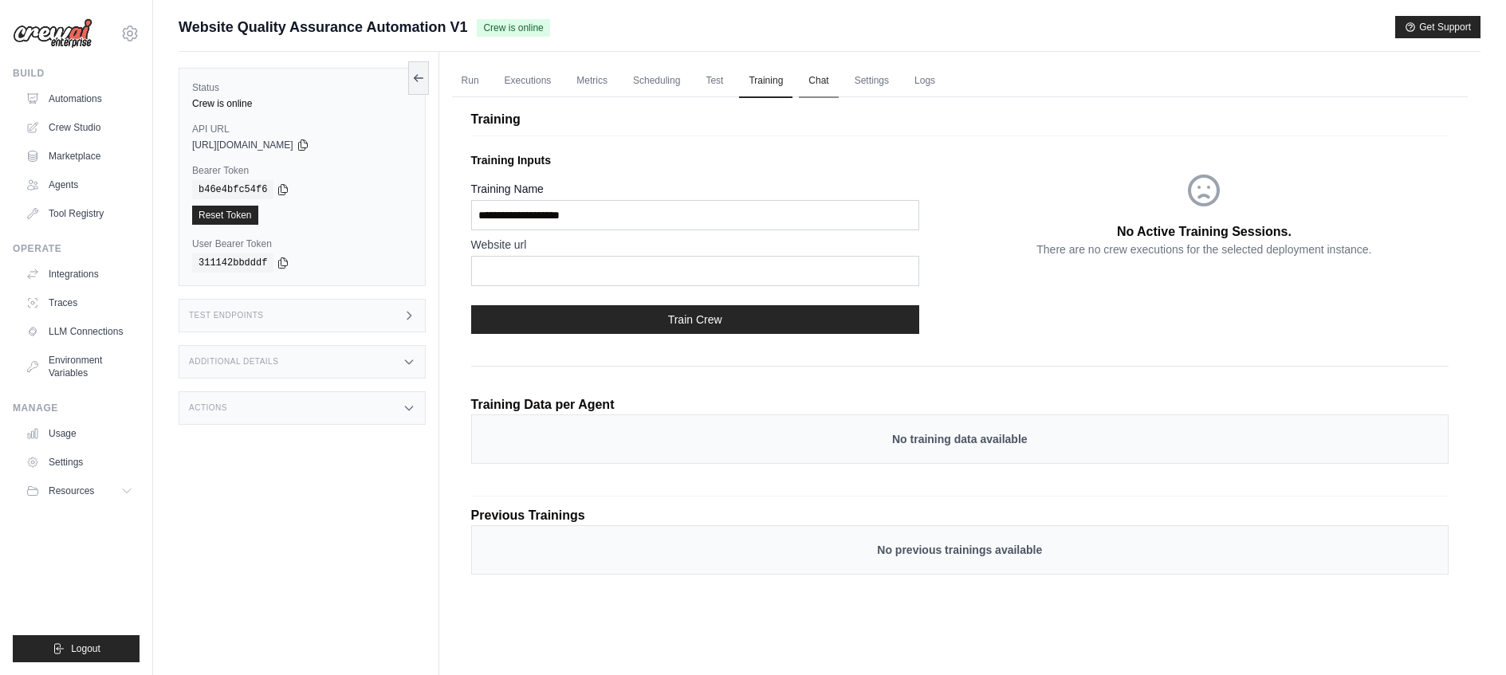
click at [828, 80] on link "Chat" at bounding box center [818, 81] width 39 height 33
click at [868, 88] on link "Settings" at bounding box center [871, 81] width 53 height 33
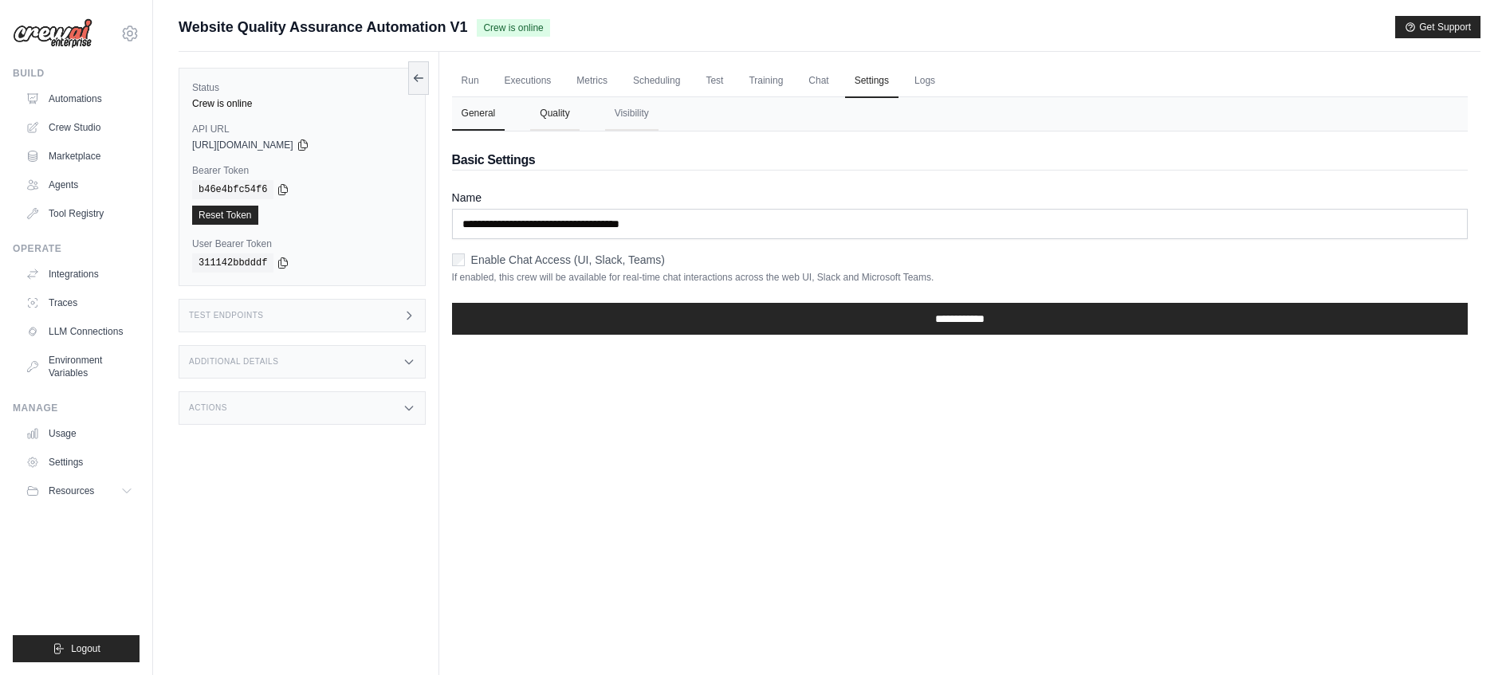
click at [560, 108] on button "Quality" at bounding box center [554, 113] width 49 height 33
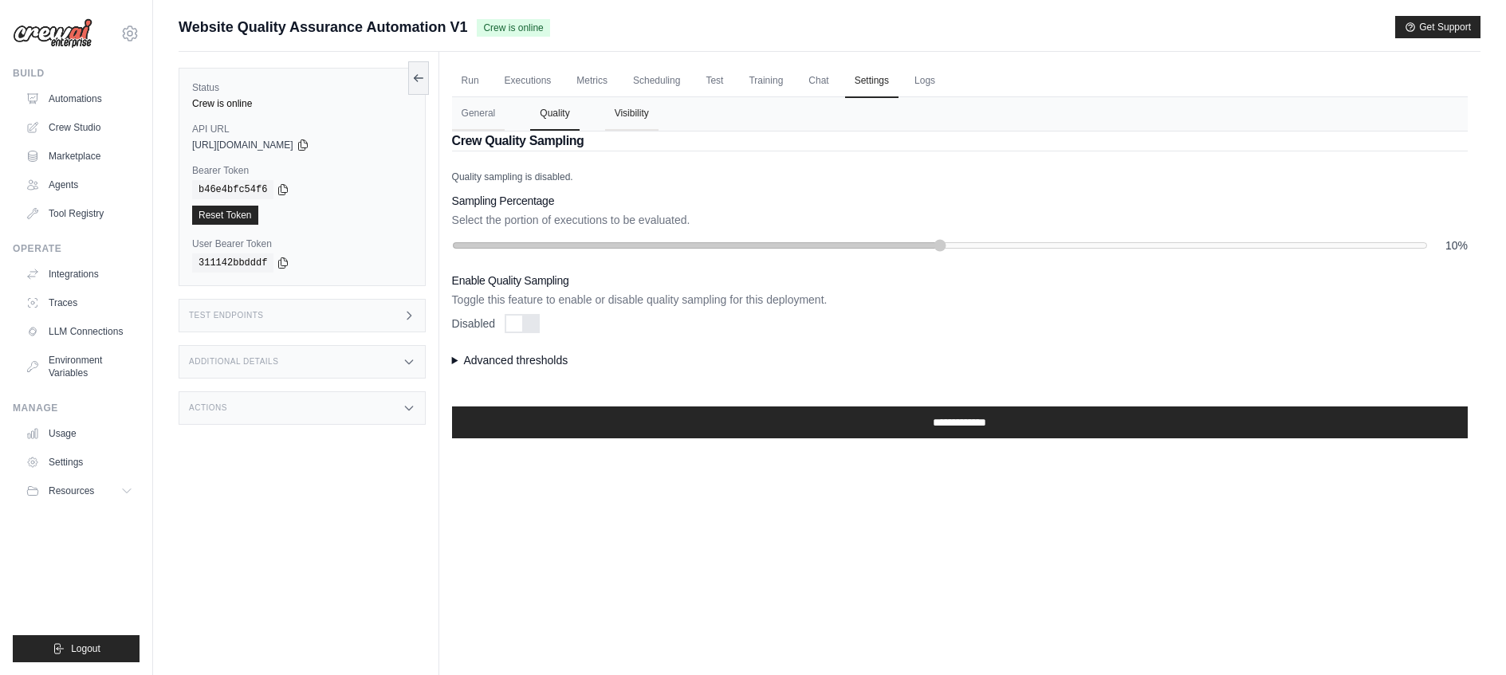
click at [643, 112] on button "Visibility" at bounding box center [631, 113] width 53 height 33
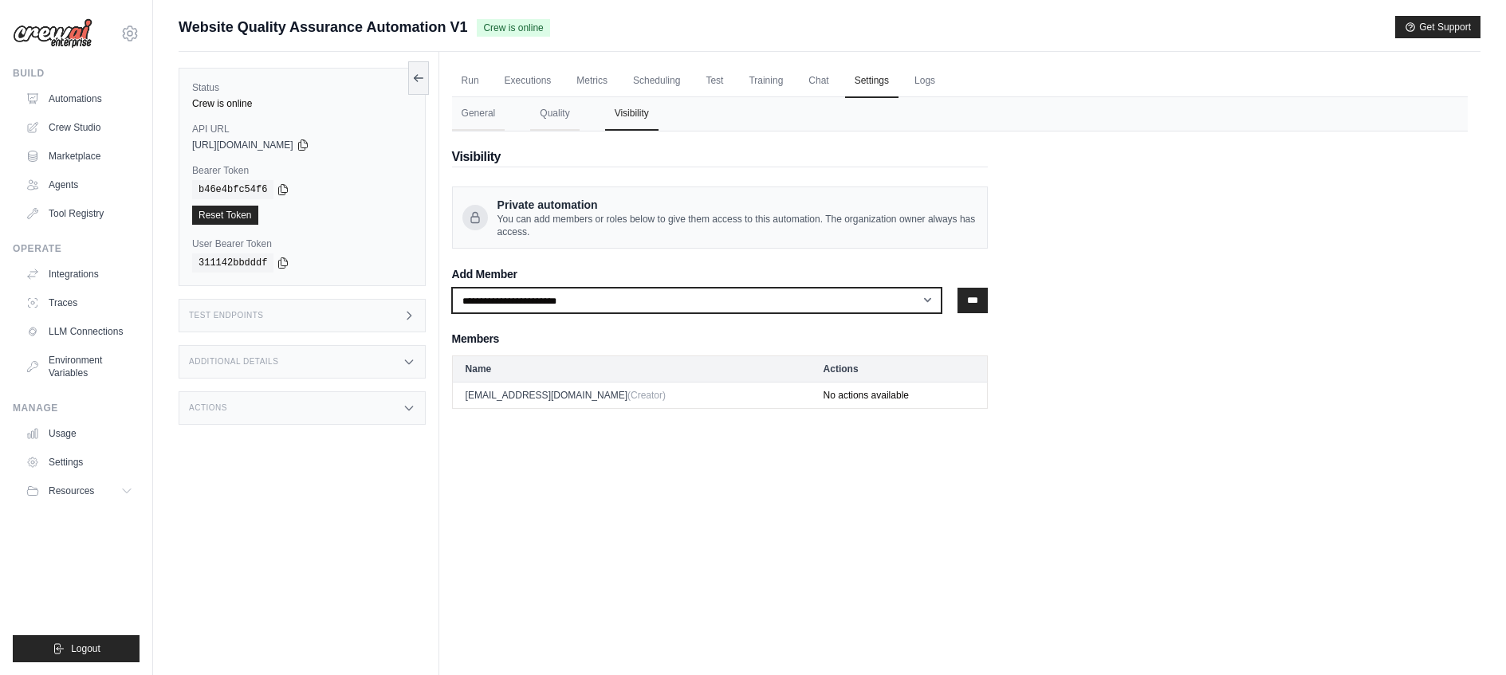
click at [816, 301] on select "**********" at bounding box center [697, 301] width 490 height 26
click at [452, 288] on select "**********" at bounding box center [697, 301] width 490 height 26
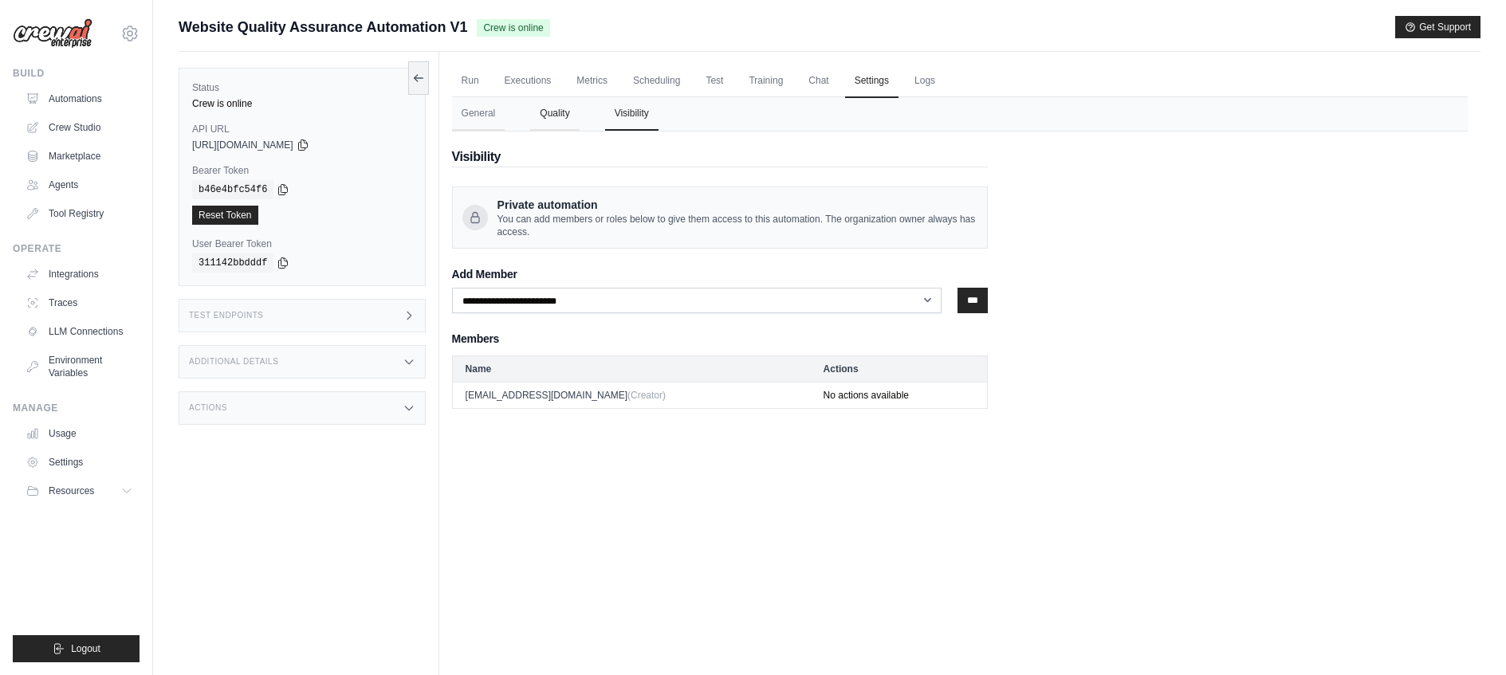
click at [563, 120] on button "Quality" at bounding box center [554, 113] width 49 height 33
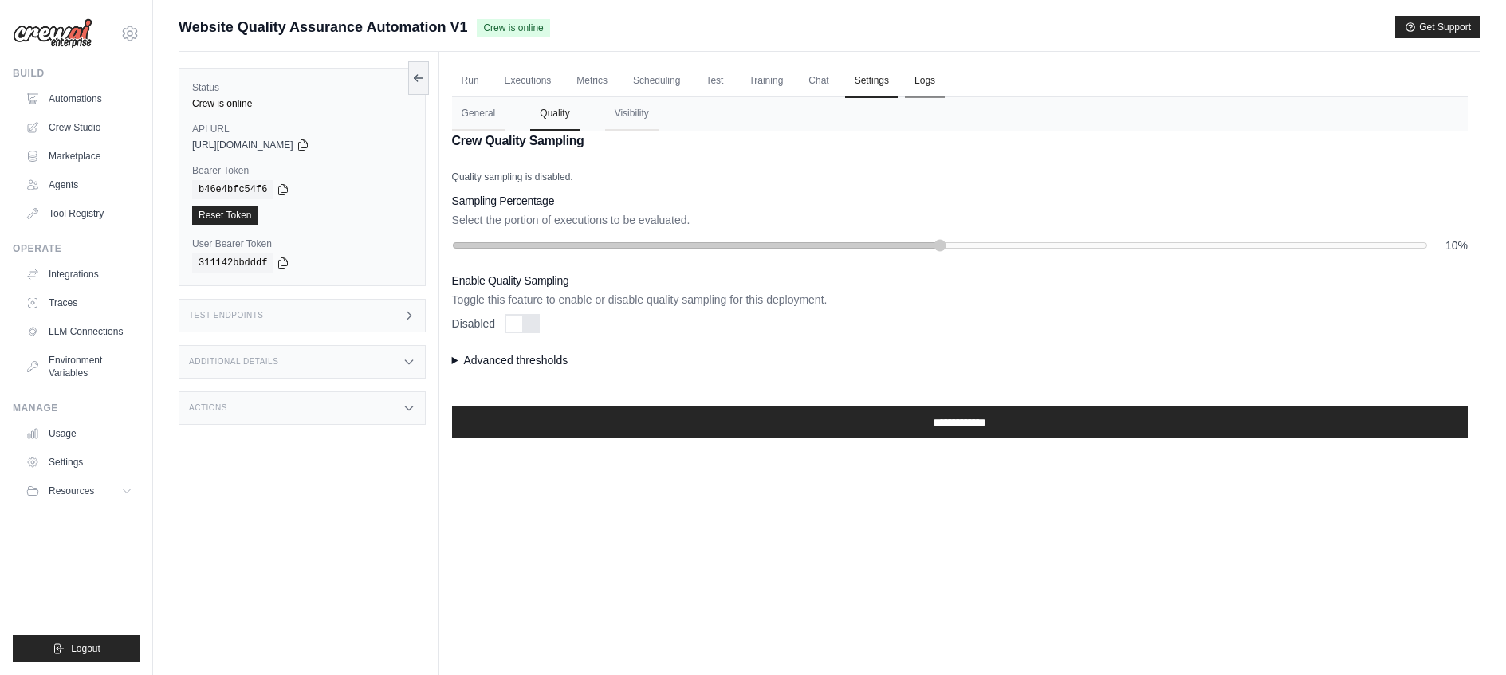
click at [922, 87] on link "Logs" at bounding box center [925, 81] width 40 height 33
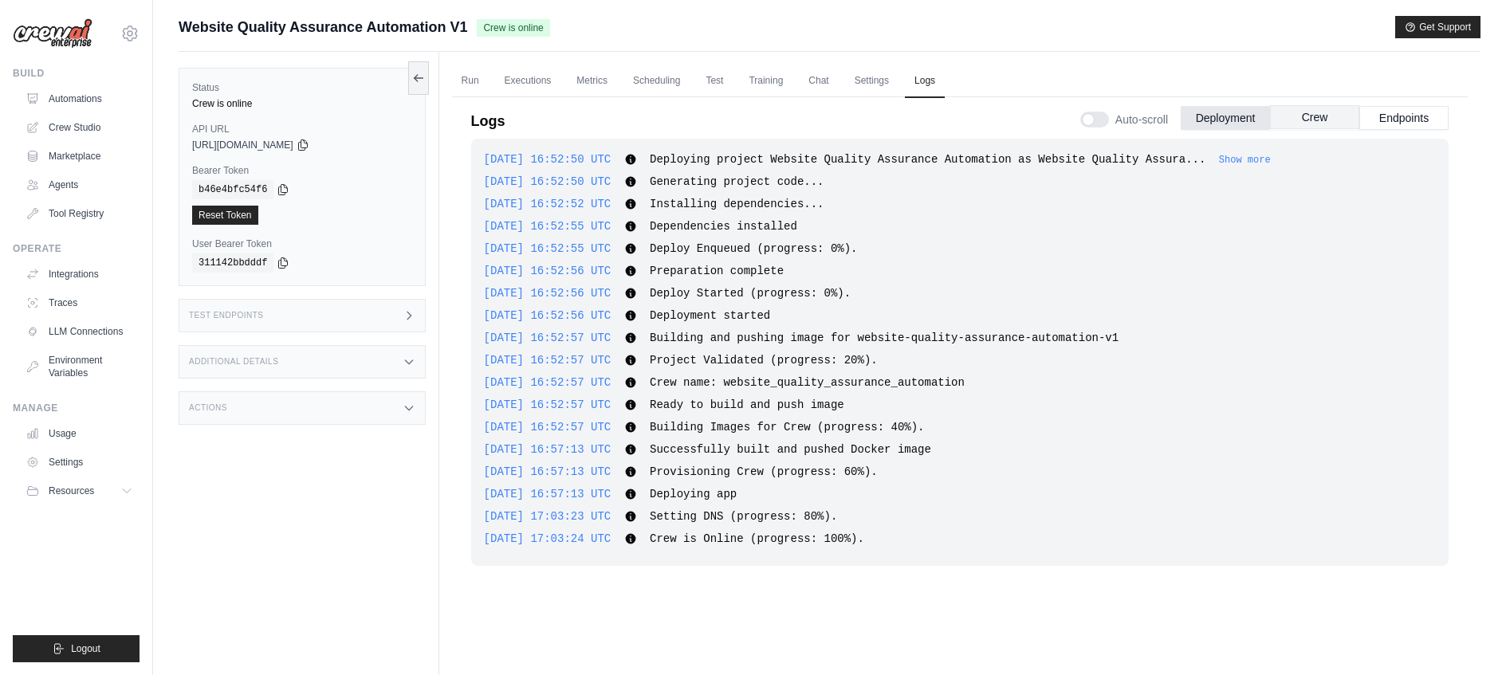
click at [1329, 117] on button "Crew" at bounding box center [1314, 117] width 89 height 24
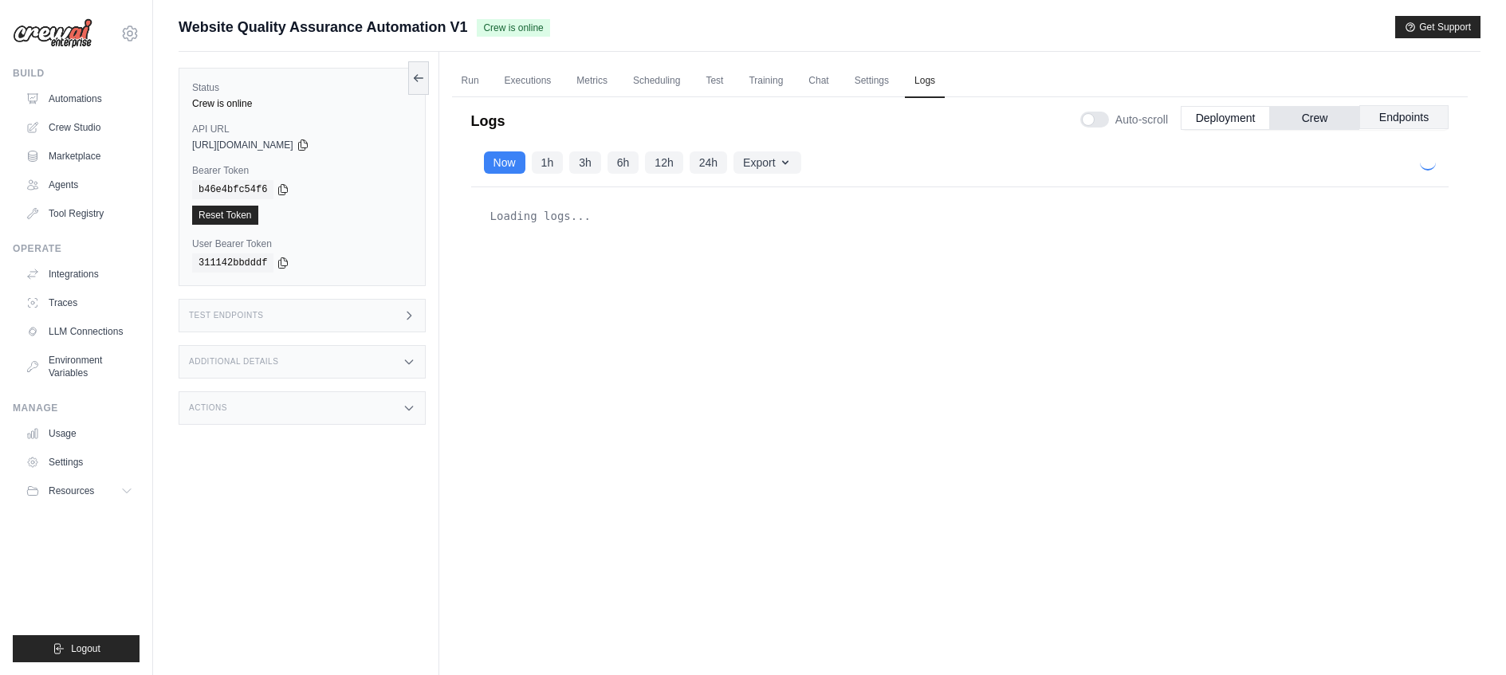
click at [1396, 125] on button "Endpoints" at bounding box center [1403, 117] width 89 height 24
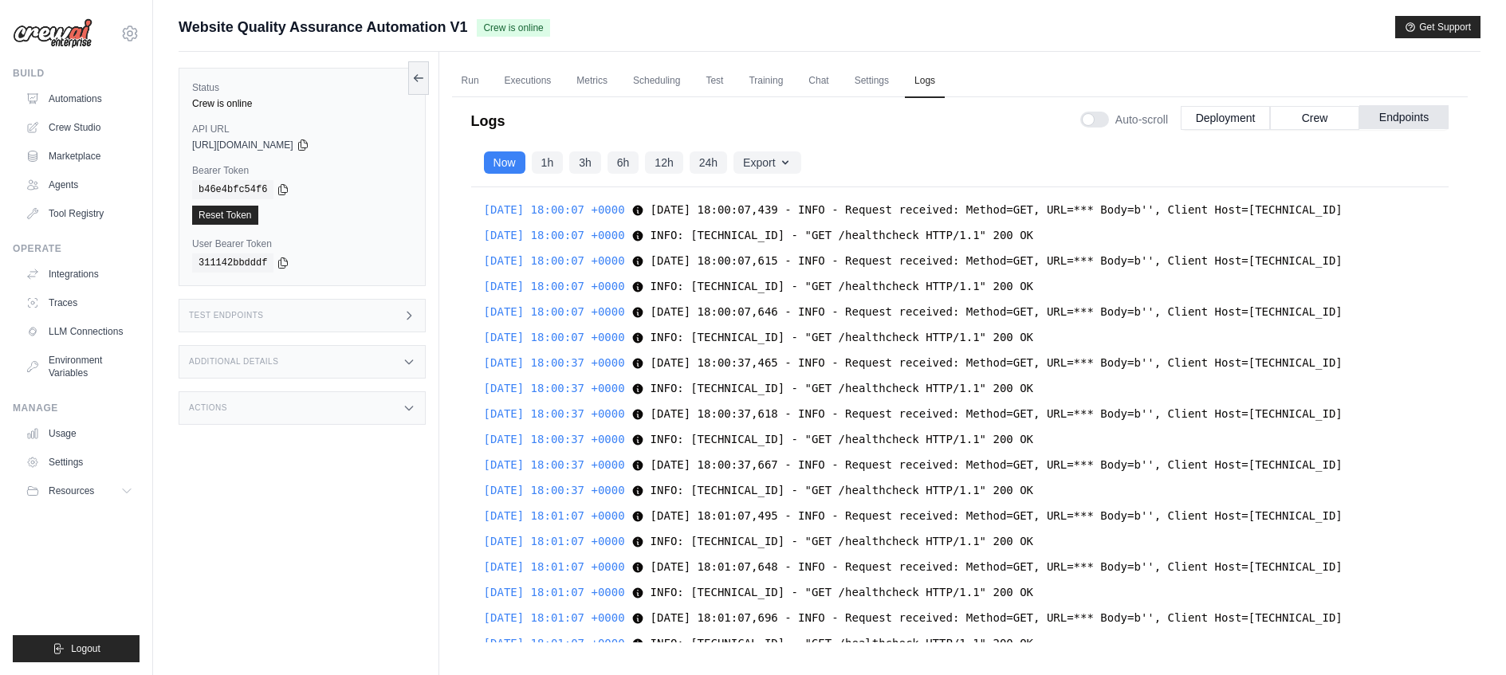
scroll to position [12321, 0]
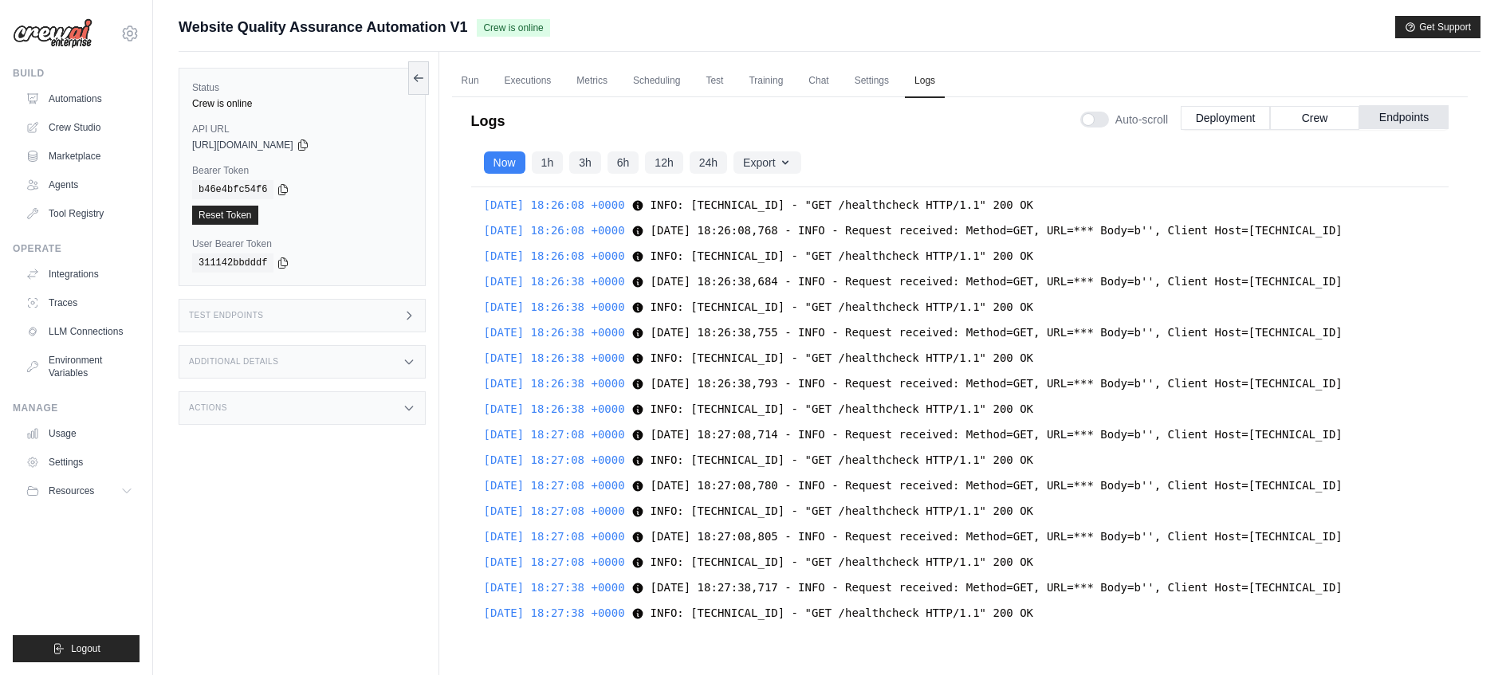
click at [1398, 117] on button "Endpoints" at bounding box center [1403, 117] width 89 height 24
click at [1394, 123] on button "Endpoints" at bounding box center [1403, 118] width 89 height 24
click at [1275, 110] on button "Crew" at bounding box center [1314, 118] width 89 height 24
click at [1312, 113] on button "Crew" at bounding box center [1314, 118] width 89 height 24
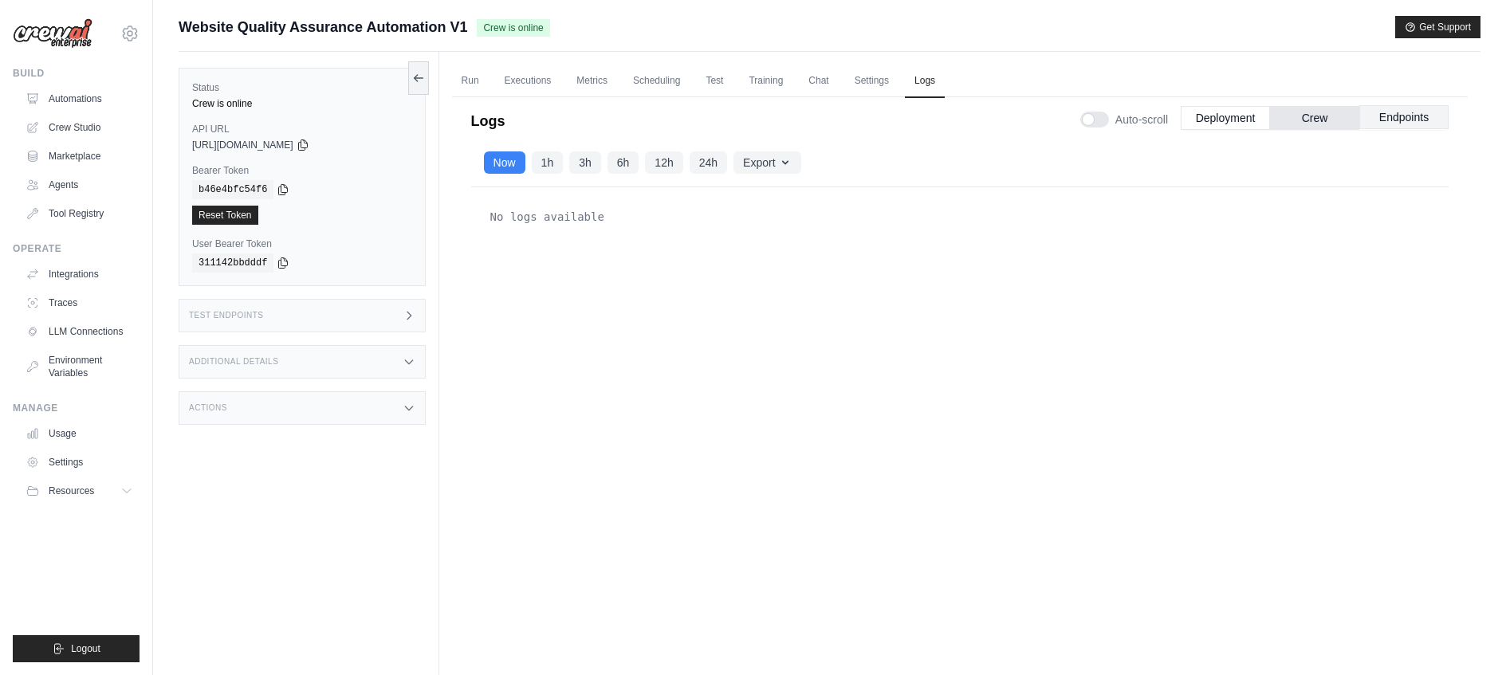
scroll to position [0, 0]
click at [1379, 122] on button "Endpoints" at bounding box center [1403, 117] width 89 height 24
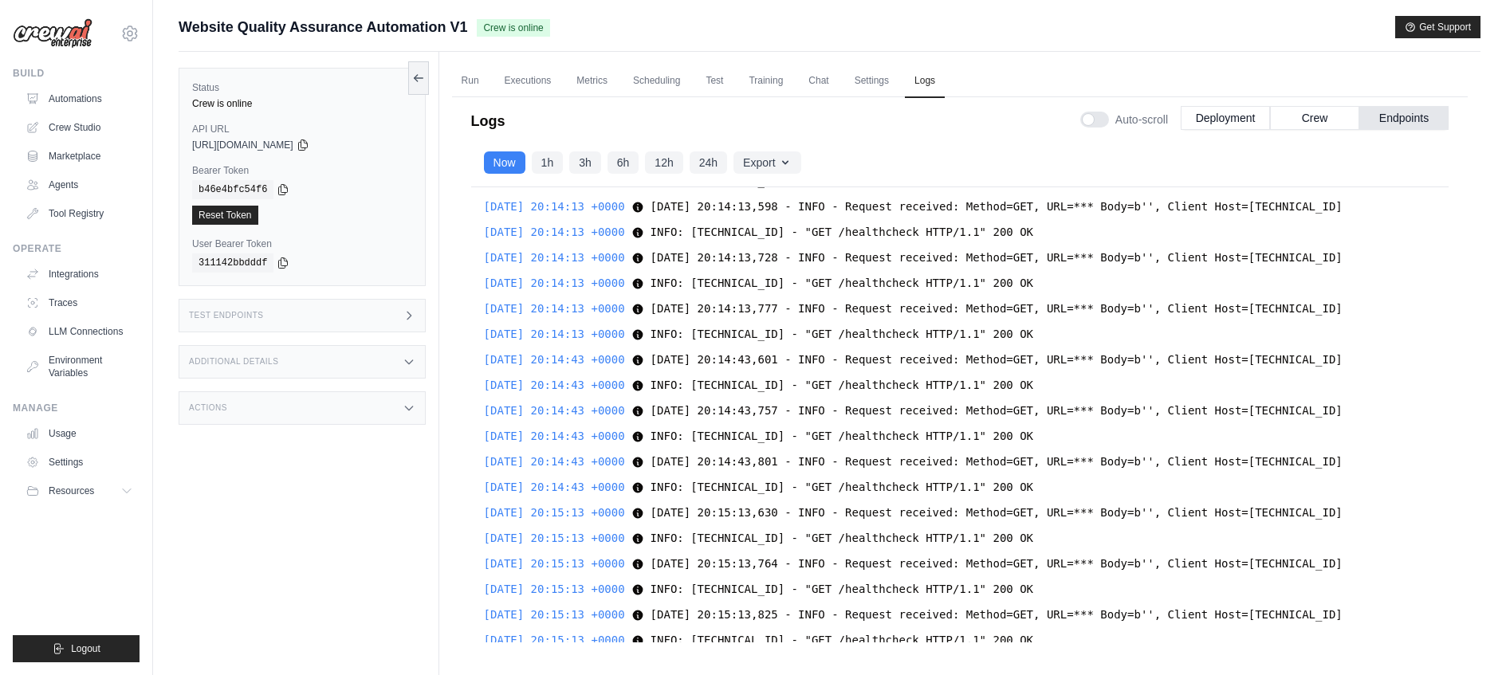
scroll to position [50635, 0]
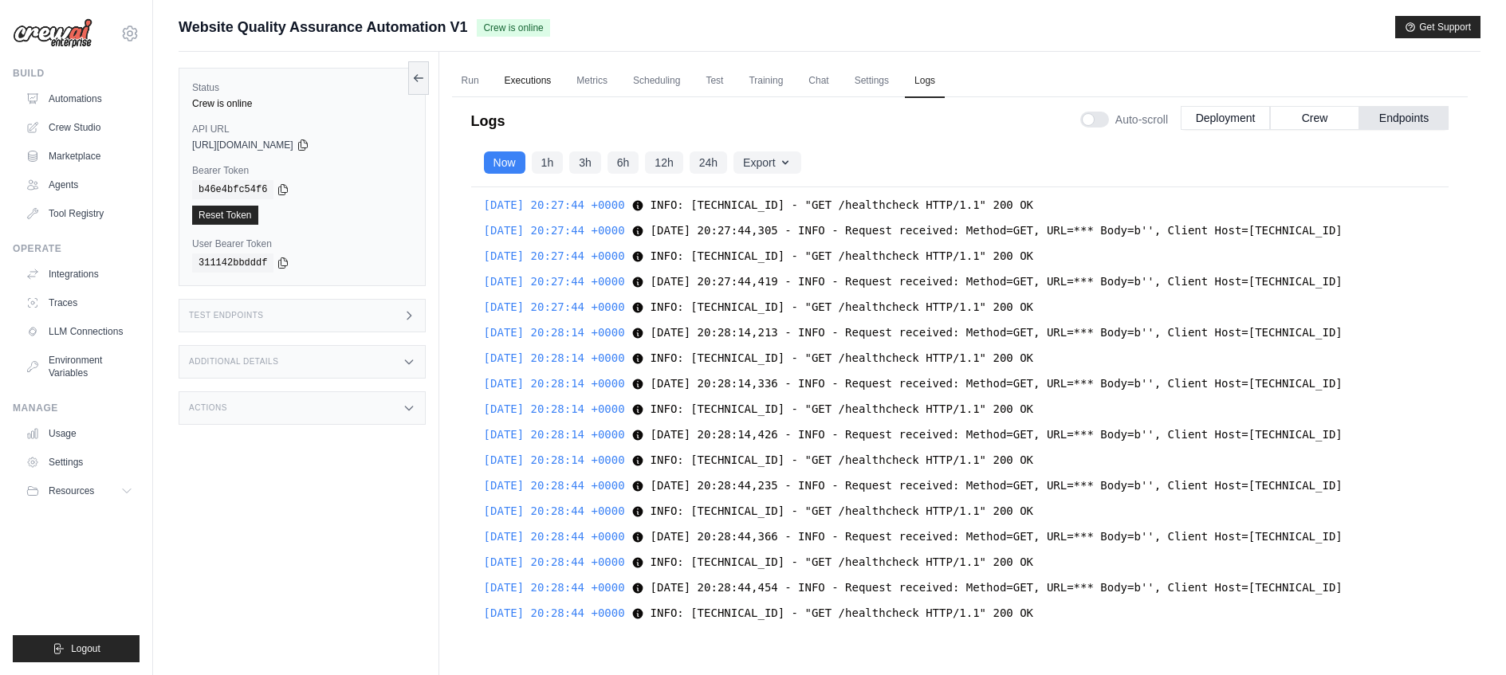
click at [508, 86] on link "Executions" at bounding box center [528, 81] width 66 height 33
